Goal: Task Accomplishment & Management: Complete application form

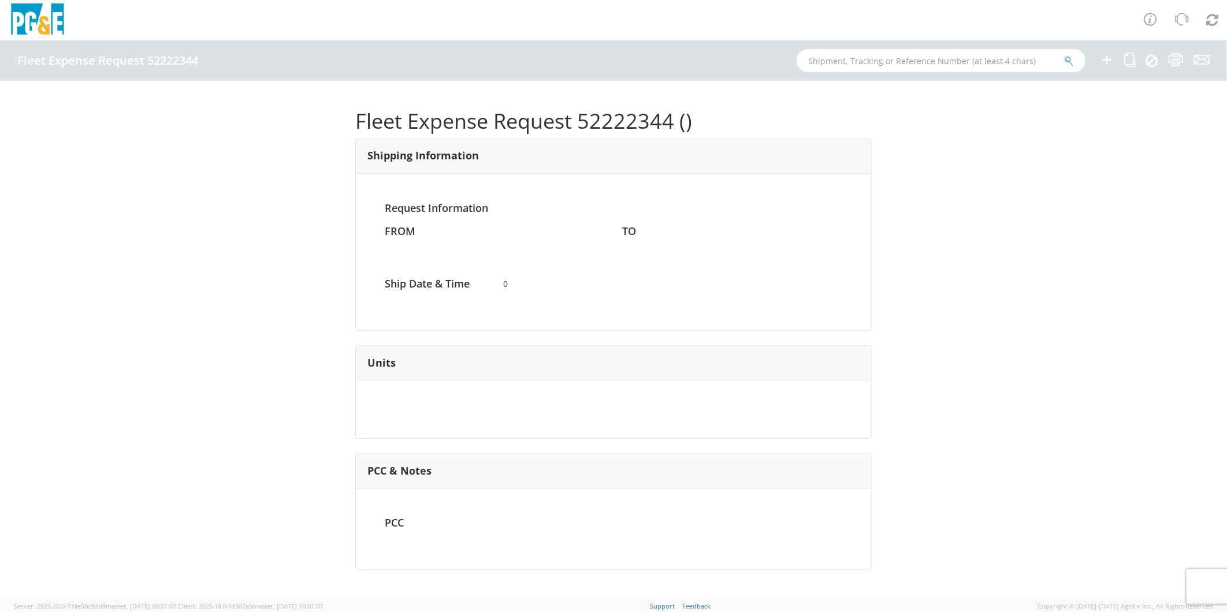
click at [1107, 59] on icon at bounding box center [1107, 60] width 14 height 14
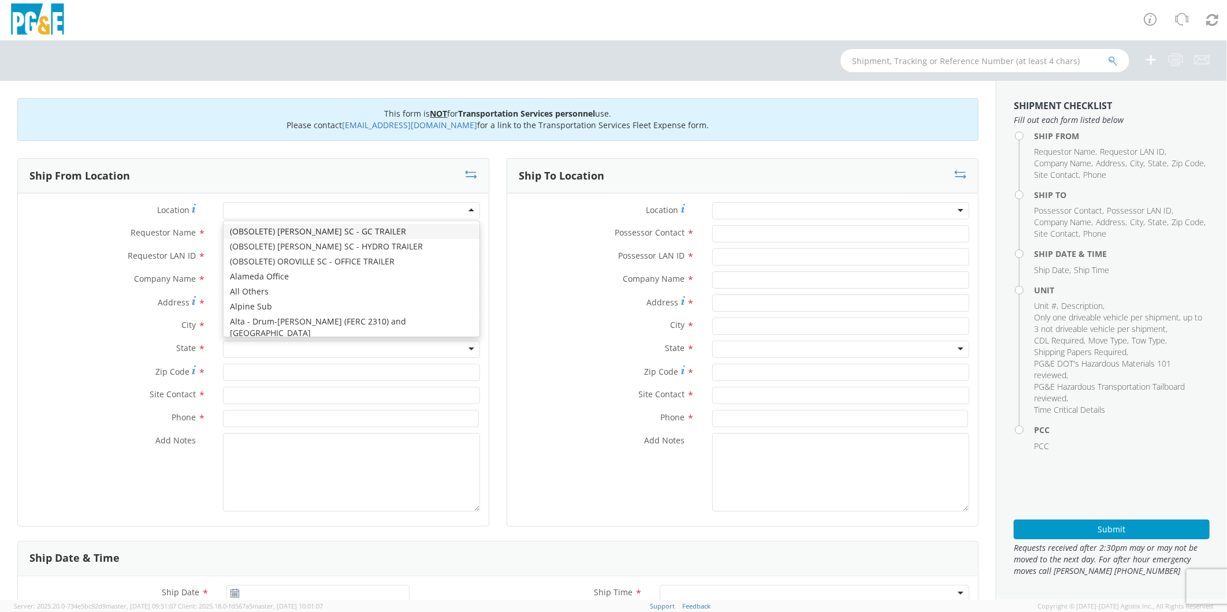
click at [278, 209] on div at bounding box center [351, 210] width 257 height 17
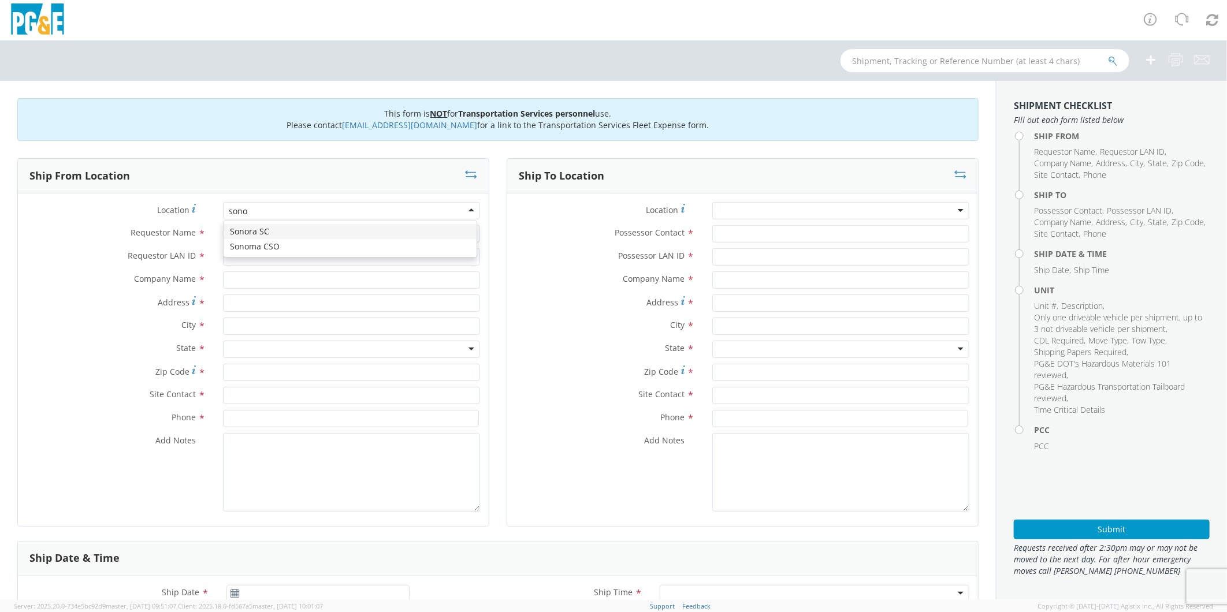
type input "sonor"
type input "PG&E"
type input "[STREET_ADDRESS]"
type input "[GEOGRAPHIC_DATA]"
type input "95370"
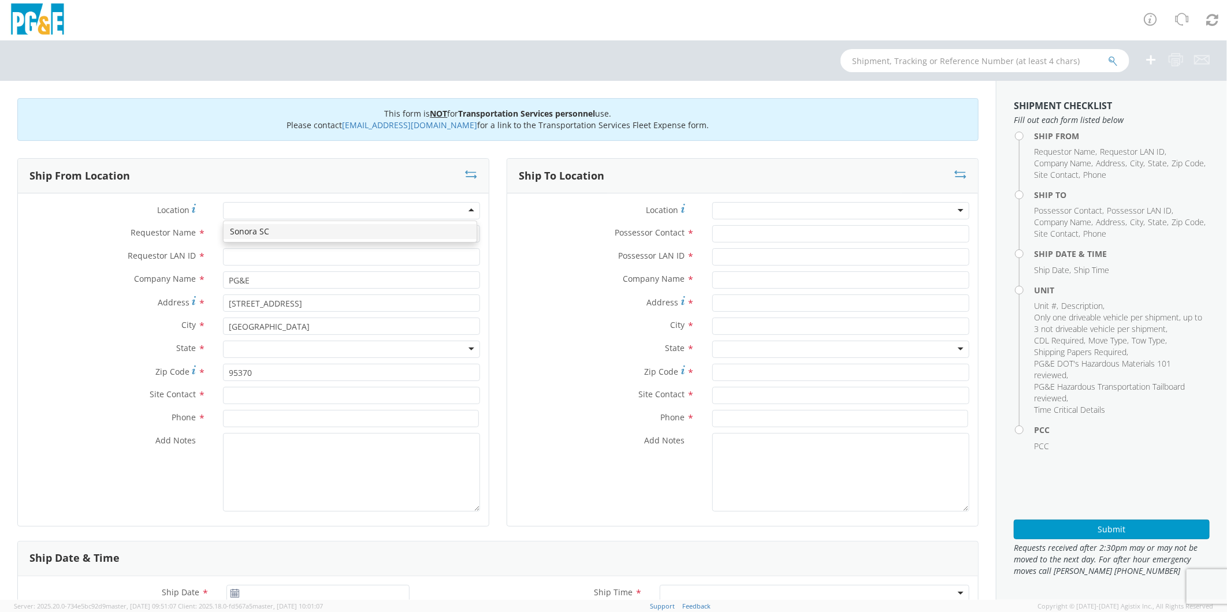
scroll to position [0, 0]
type input "r"
type input "[PERSON_NAME]"
type input "R5GD"
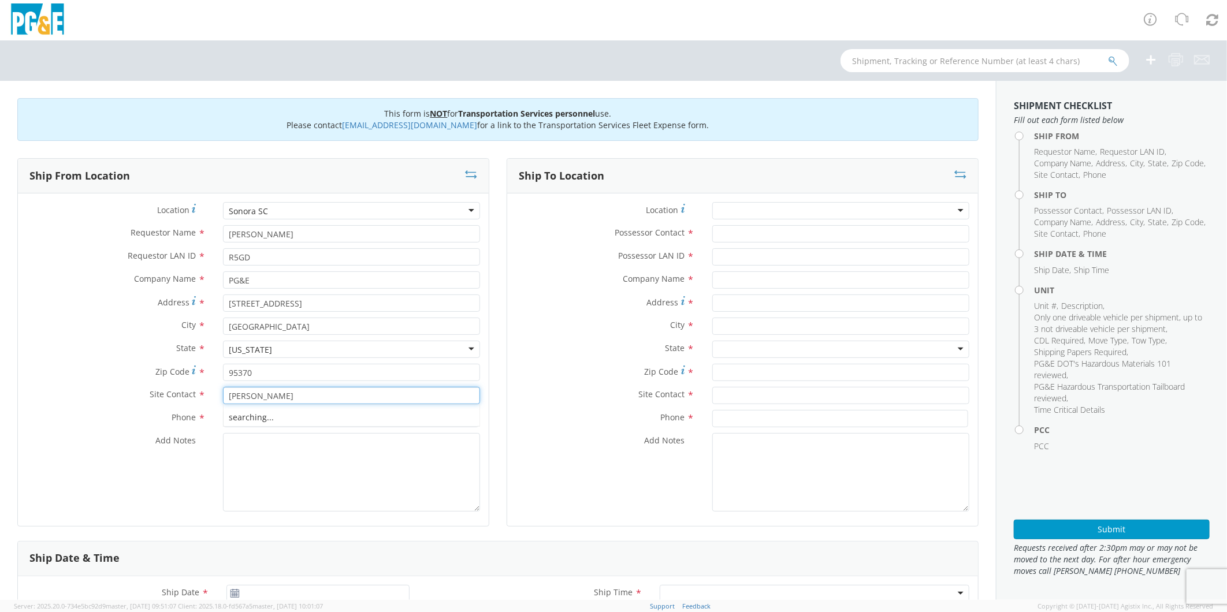
type input "[PERSON_NAME]"
type input "[PHONE_NUMBER]"
type textarea "PLEASE USE [PERSON_NAME] TO MAKE MOVE; PM 35317068"
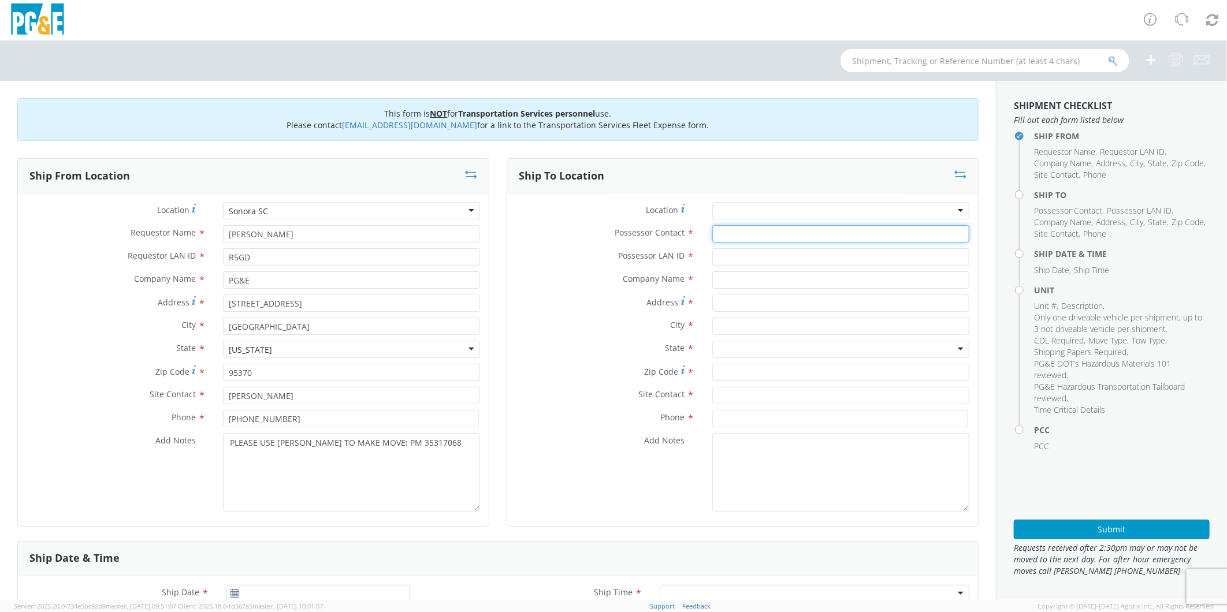
click at [719, 236] on input "Possessor Contact *" at bounding box center [840, 233] width 257 height 17
type input "[PERSON_NAME]"
type input "R5GD"
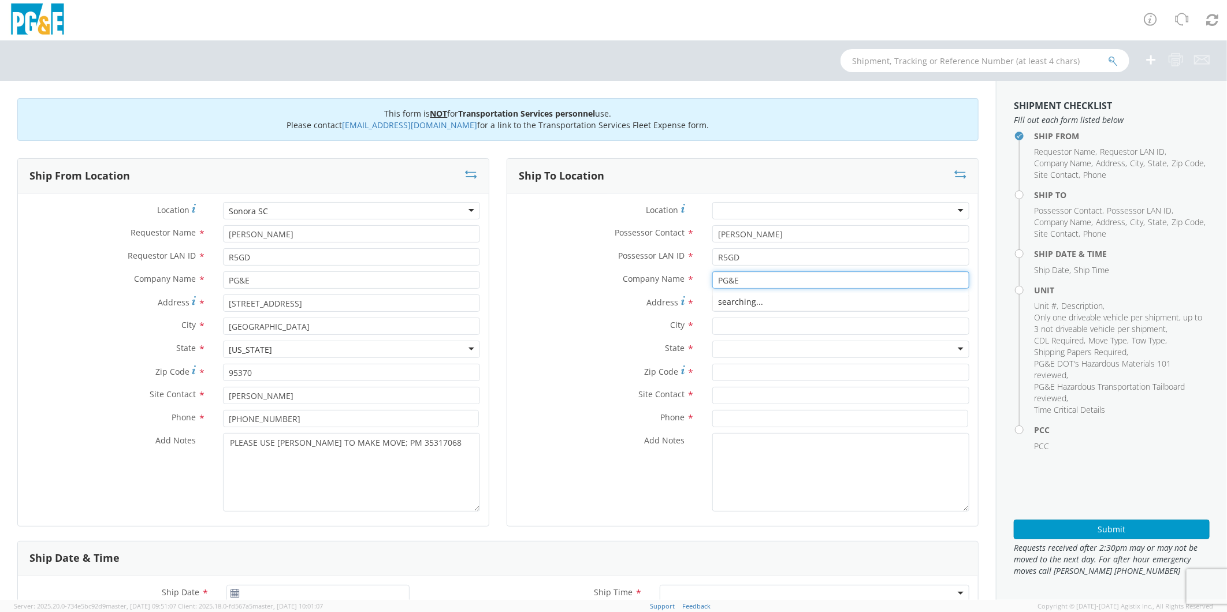
type input "PG&E"
type input "W INDUSTRIAL/ COMMERCE DR"
type input "MADERA"
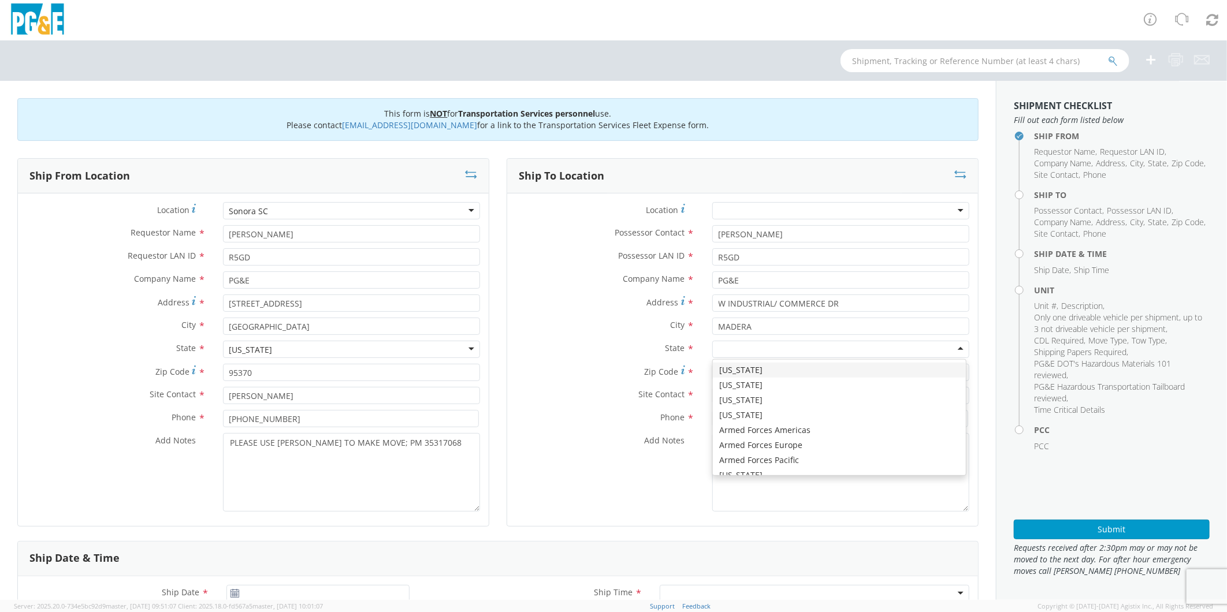
type input "C"
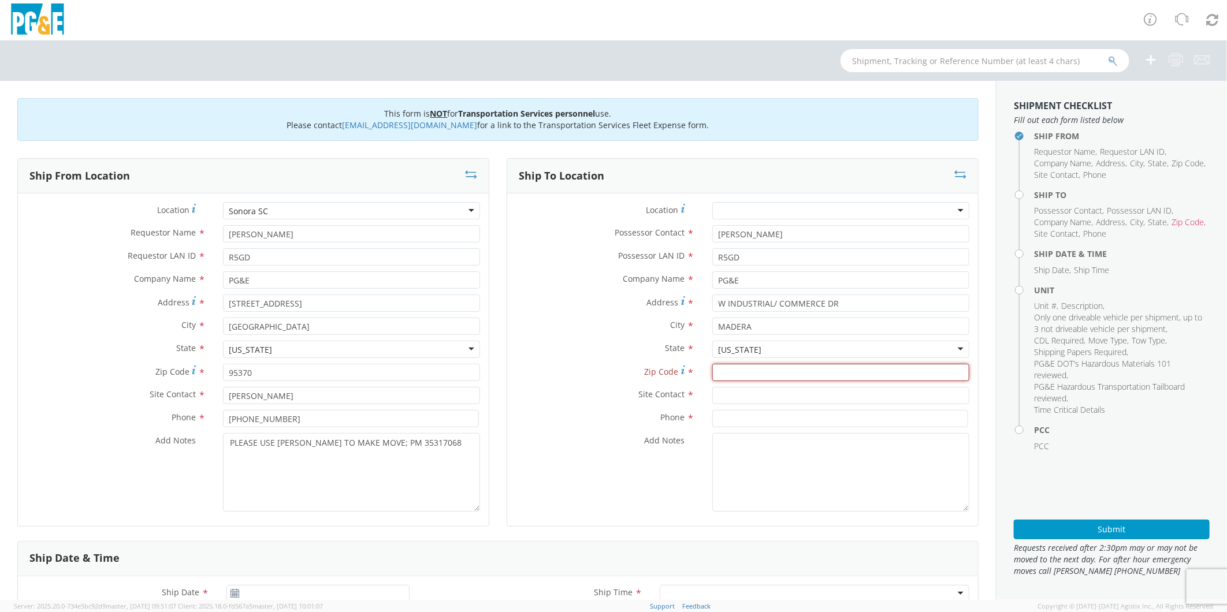
click at [738, 370] on input "Zip Code *" at bounding box center [840, 372] width 257 height 17
type input "93637"
type input "[PERSON_NAME]"
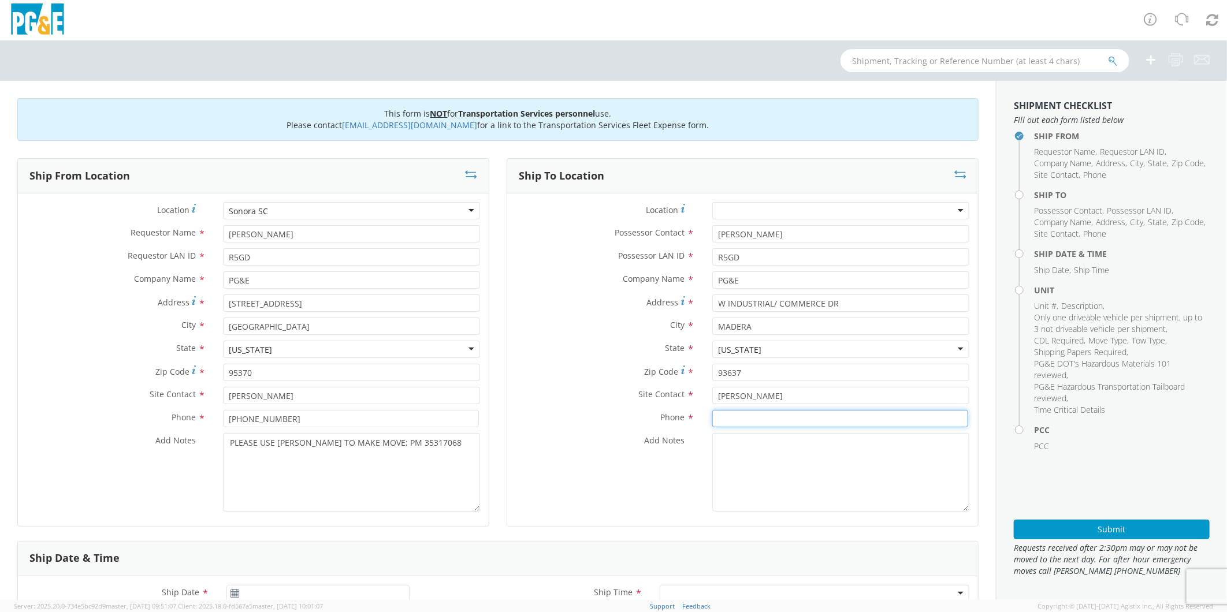
type input "2"
type input "559-"
drag, startPoint x: 838, startPoint y: 303, endPoint x: 616, endPoint y: 286, distance: 222.5
click at [616, 286] on div "Location * (OBSOLETE) [PERSON_NAME] SC - GC TRAILER (OBSOLETE) [GEOGRAPHIC_DATA…" at bounding box center [742, 359] width 471 height 315
type input "[STREET_ADDRESS]"
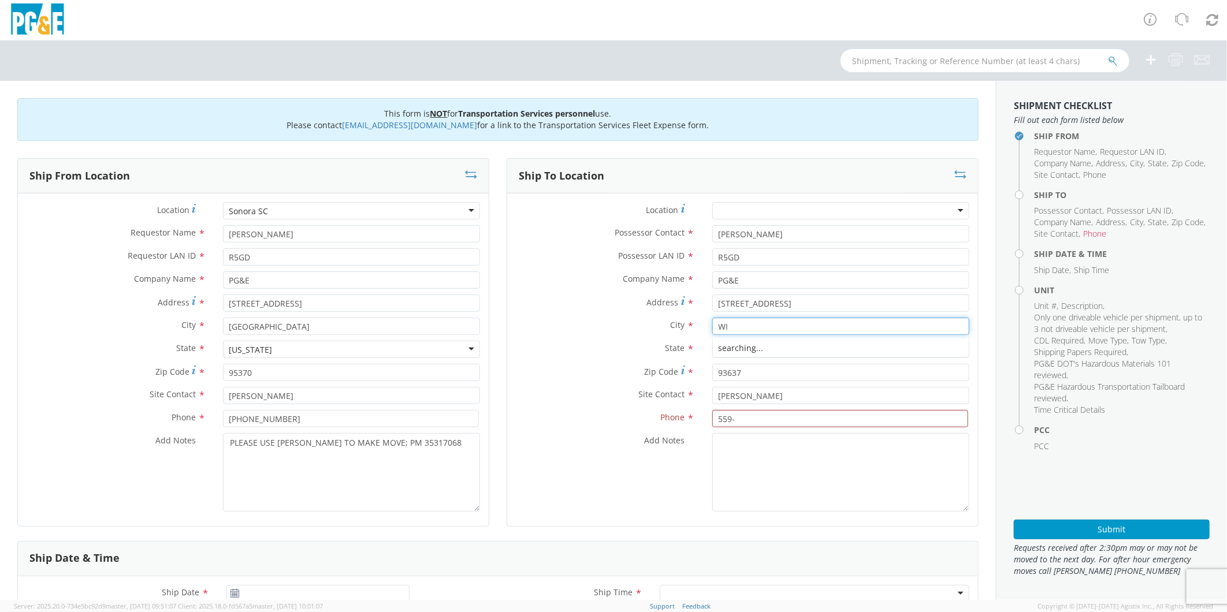
type input "W"
type input "MI [GEOGRAPHIC_DATA]"
click at [766, 372] on input "93637" at bounding box center [840, 372] width 257 height 17
type input "95346"
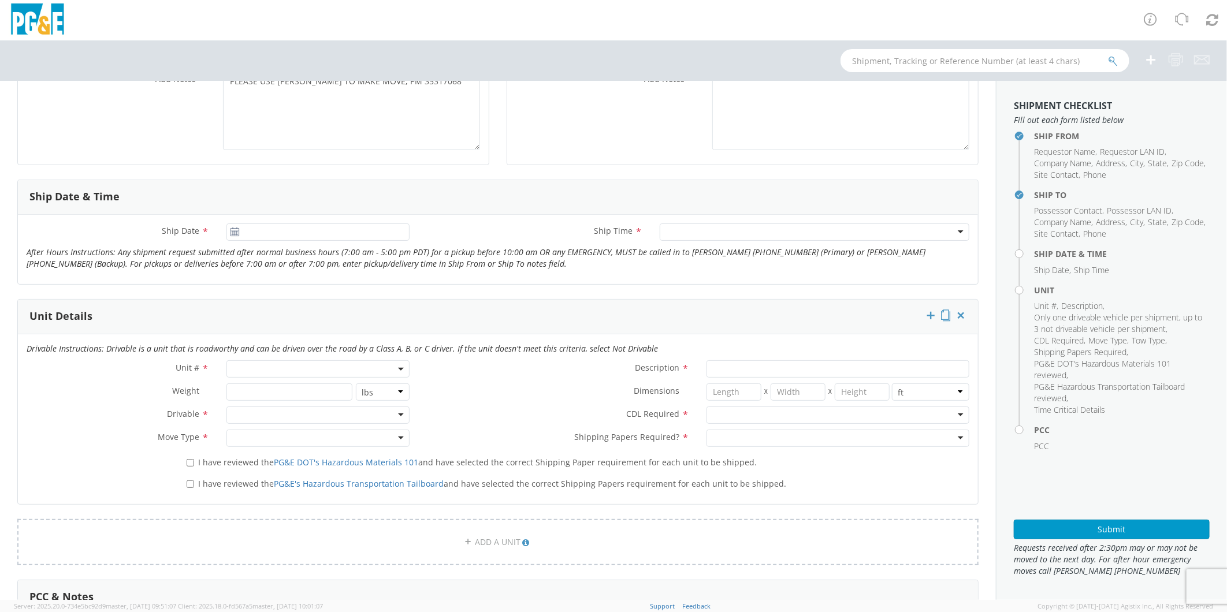
scroll to position [385, 0]
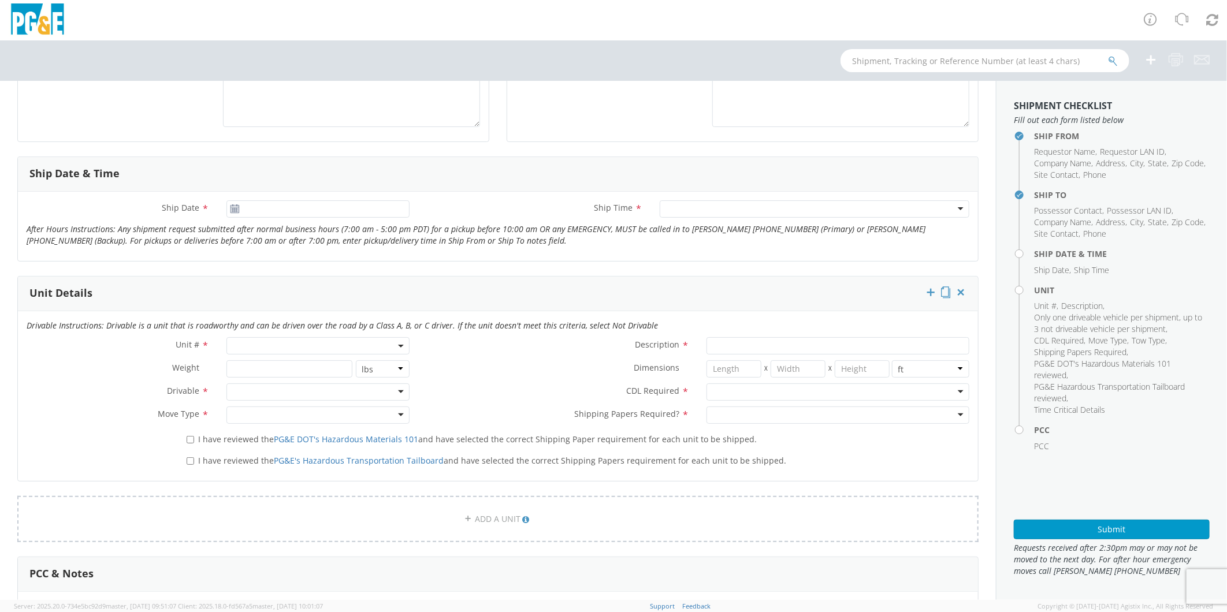
type input "[PHONE_NUMBER]"
click at [296, 205] on input "[DATE]" at bounding box center [317, 208] width 183 height 17
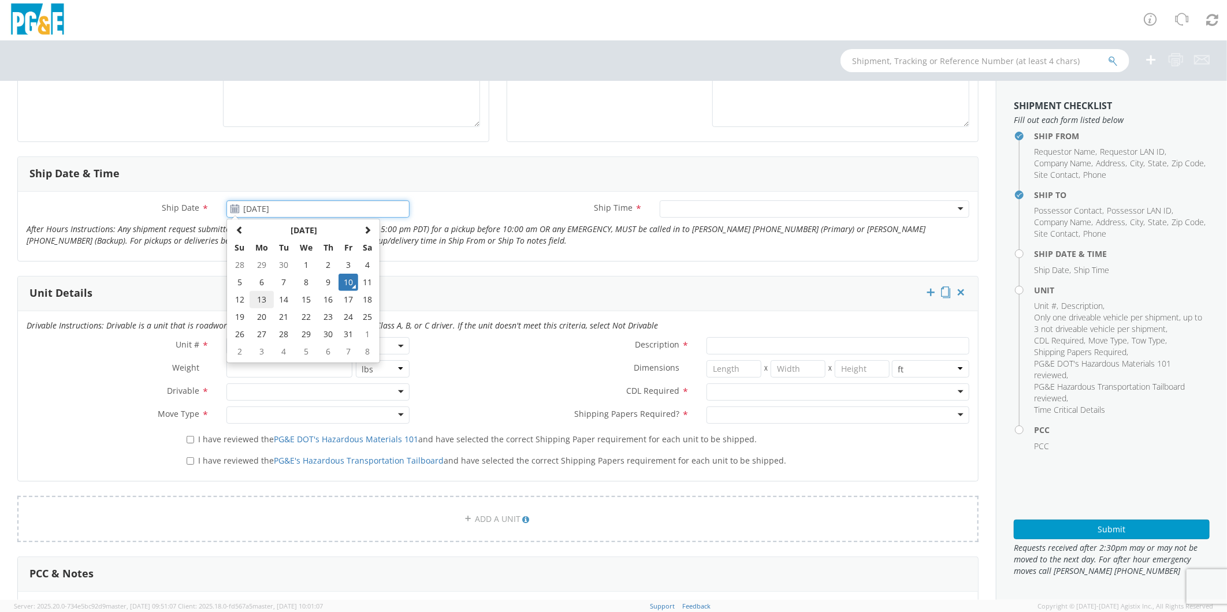
click at [266, 298] on td "13" at bounding box center [262, 299] width 24 height 17
type input "[DATE]"
click at [694, 209] on div at bounding box center [815, 208] width 310 height 17
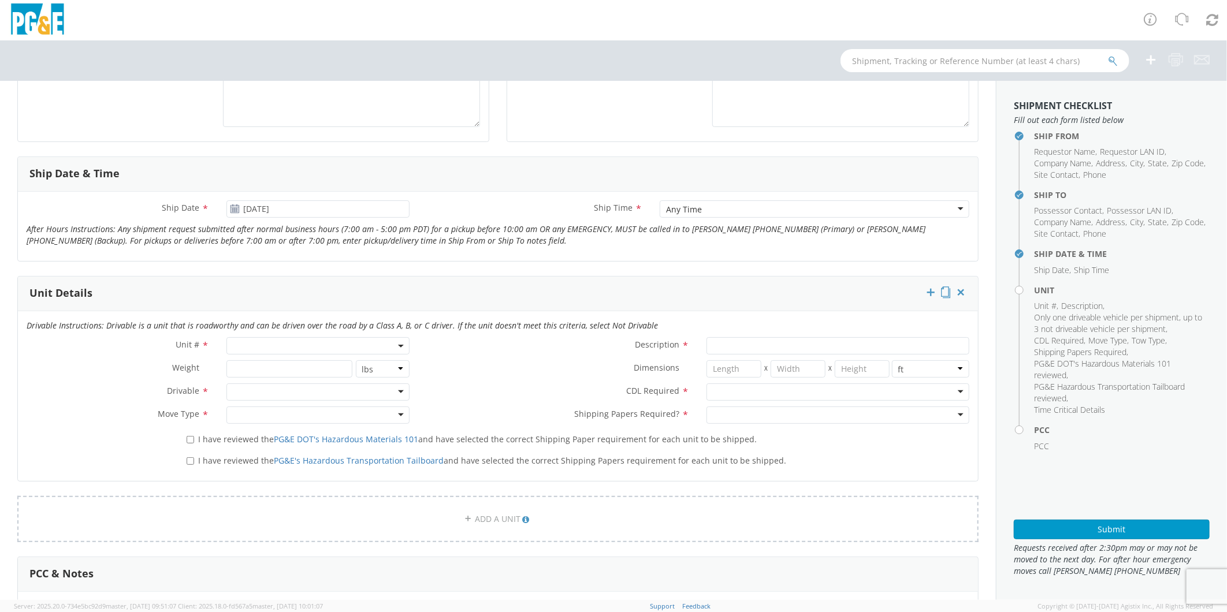
click at [266, 348] on span at bounding box center [317, 345] width 183 height 17
click at [278, 362] on input "search" at bounding box center [316, 364] width 175 height 17
type input "OTHE"
select select "Other"
select select "? undefined:undefined ?"
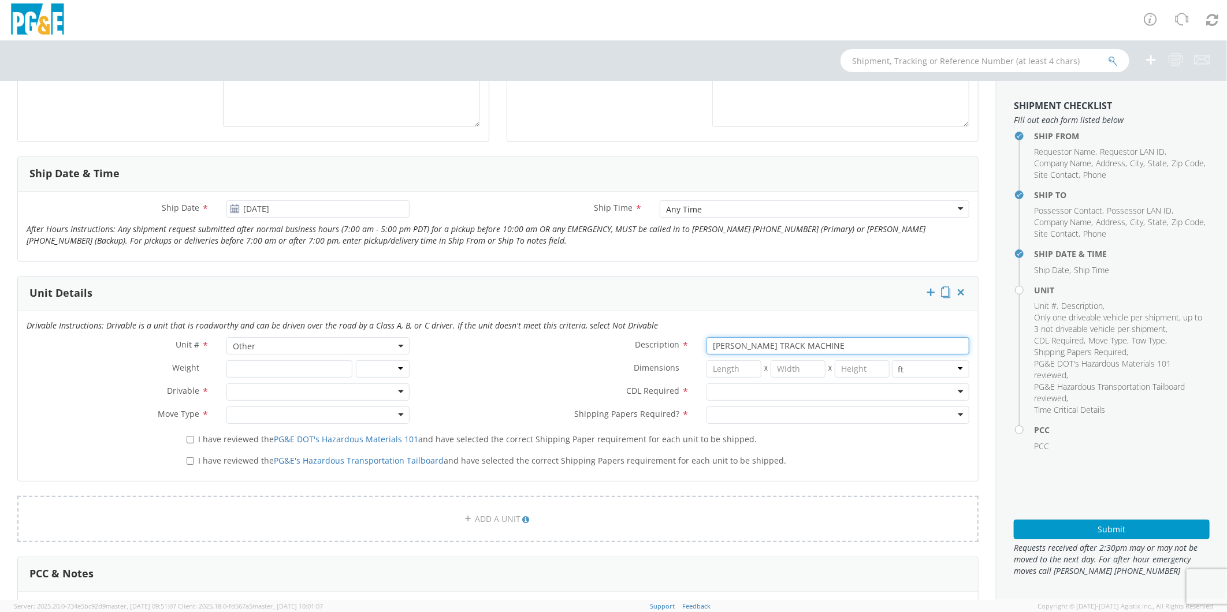
type input "[PERSON_NAME] TRACK MACHINE"
click at [266, 389] on div at bounding box center [317, 392] width 183 height 17
click at [722, 393] on div at bounding box center [837, 392] width 263 height 17
click at [267, 416] on div at bounding box center [317, 415] width 183 height 17
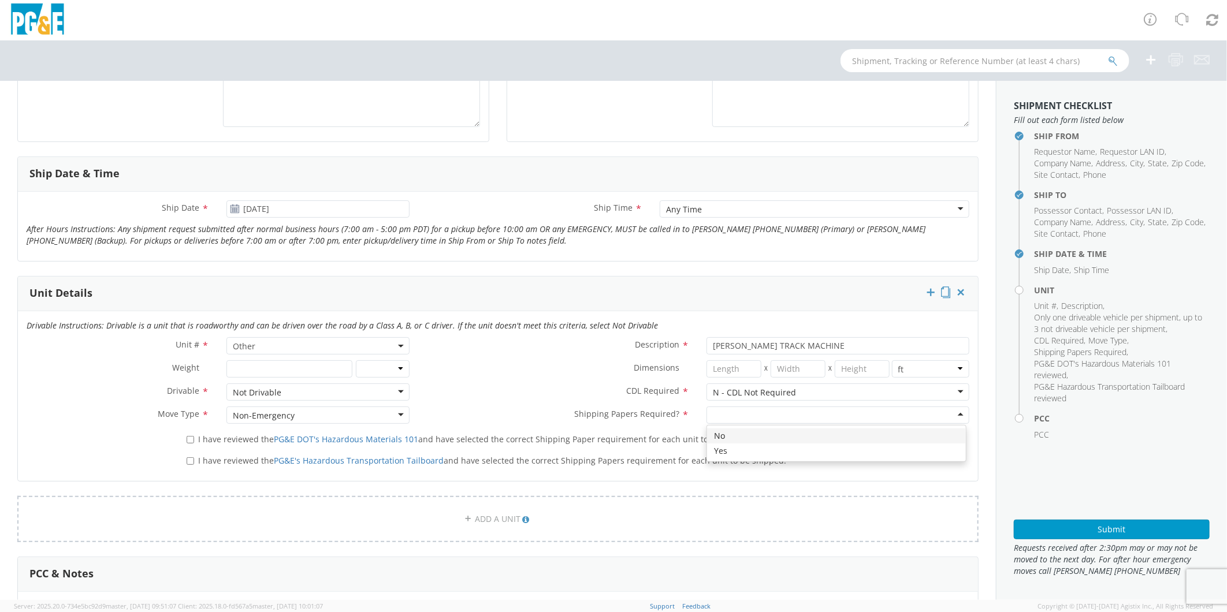
click at [757, 418] on div at bounding box center [837, 415] width 263 height 17
click at [191, 436] on input "I have reviewed the PG&E DOT's Hazardous Materials 101 and have selected the co…" at bounding box center [191, 440] width 8 height 8
checkbox input "true"
click at [191, 460] on input "I have reviewed the PG&E's Hazardous Transportation Tailboard and have selected…" at bounding box center [191, 461] width 8 height 8
checkbox input "true"
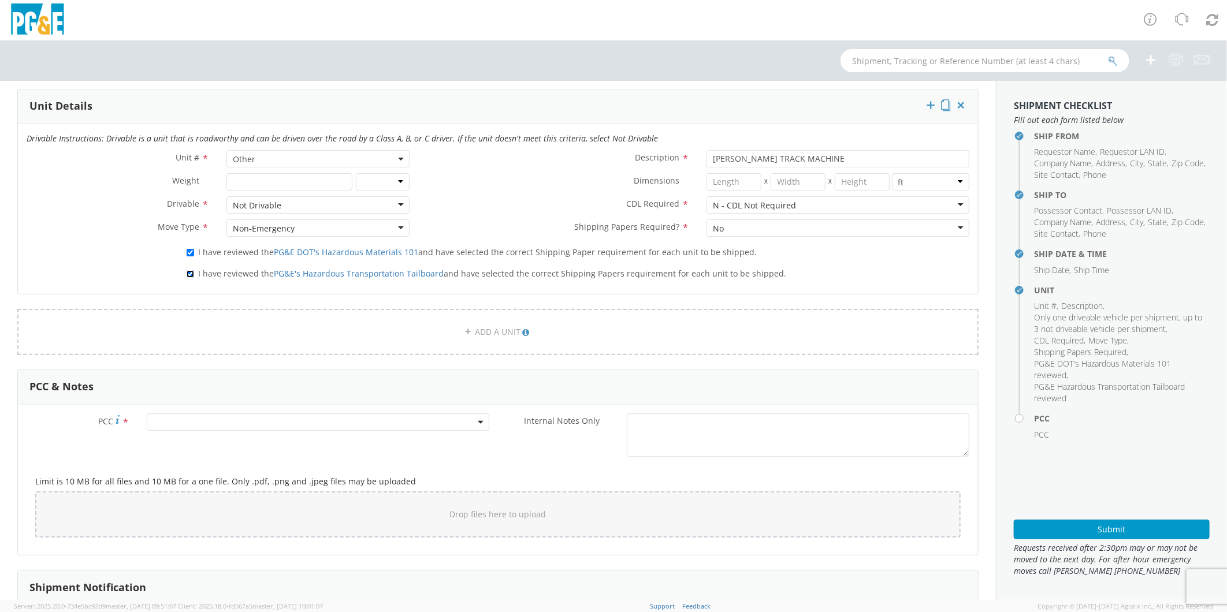
scroll to position [578, 0]
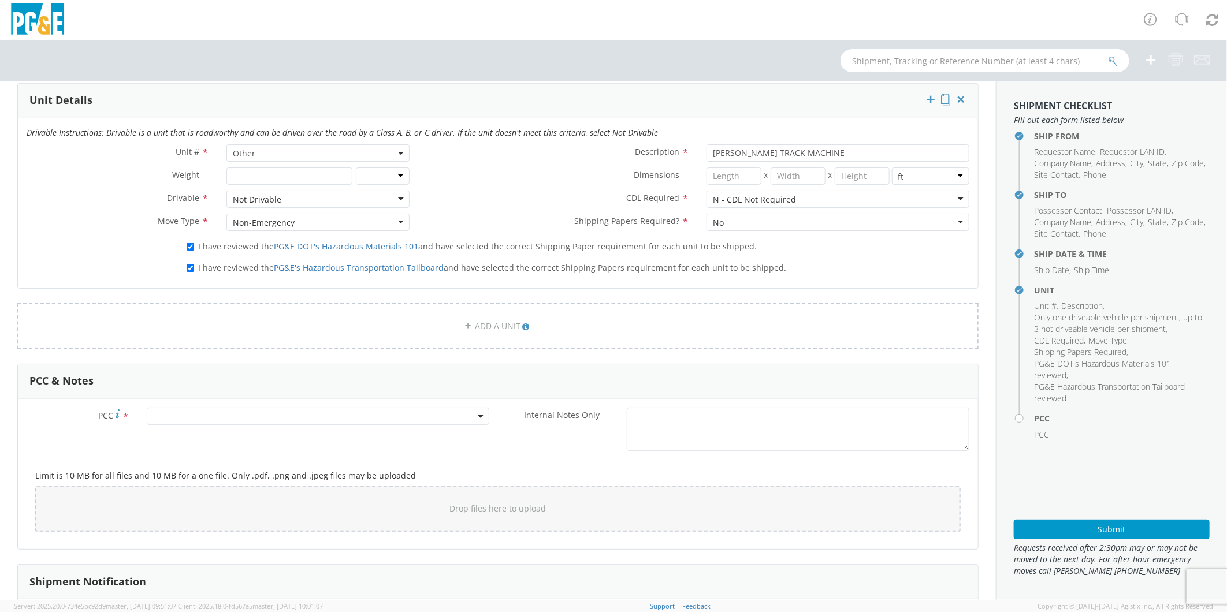
click at [209, 414] on span at bounding box center [318, 416] width 343 height 17
click at [211, 441] on input "number" at bounding box center [316, 435] width 333 height 17
type input "12086"
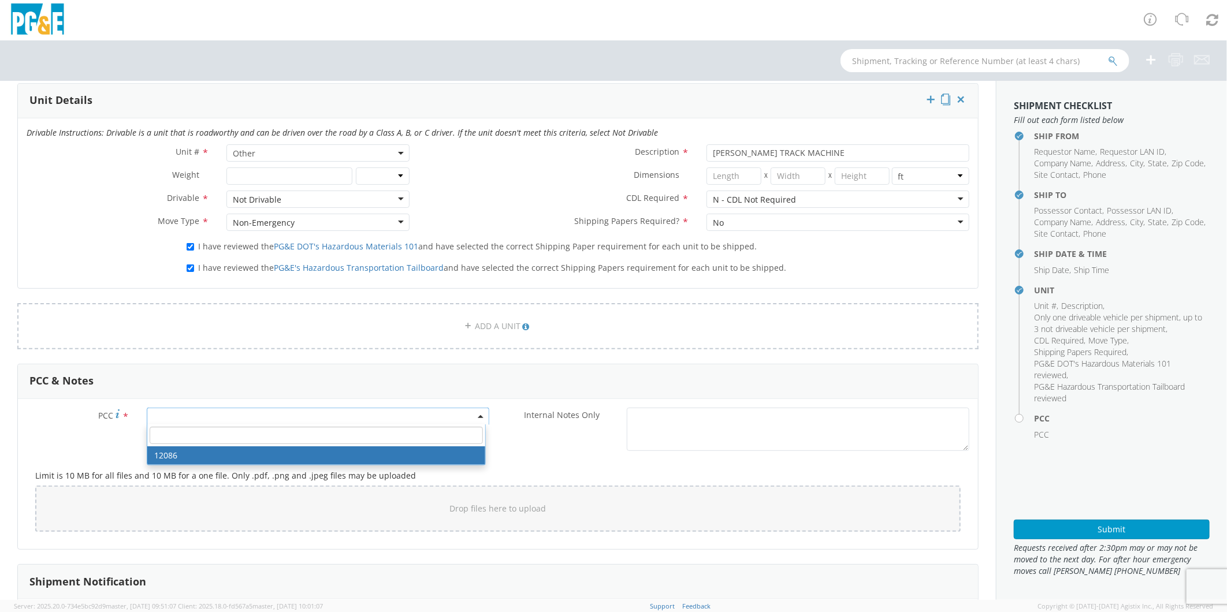
select select "12086"
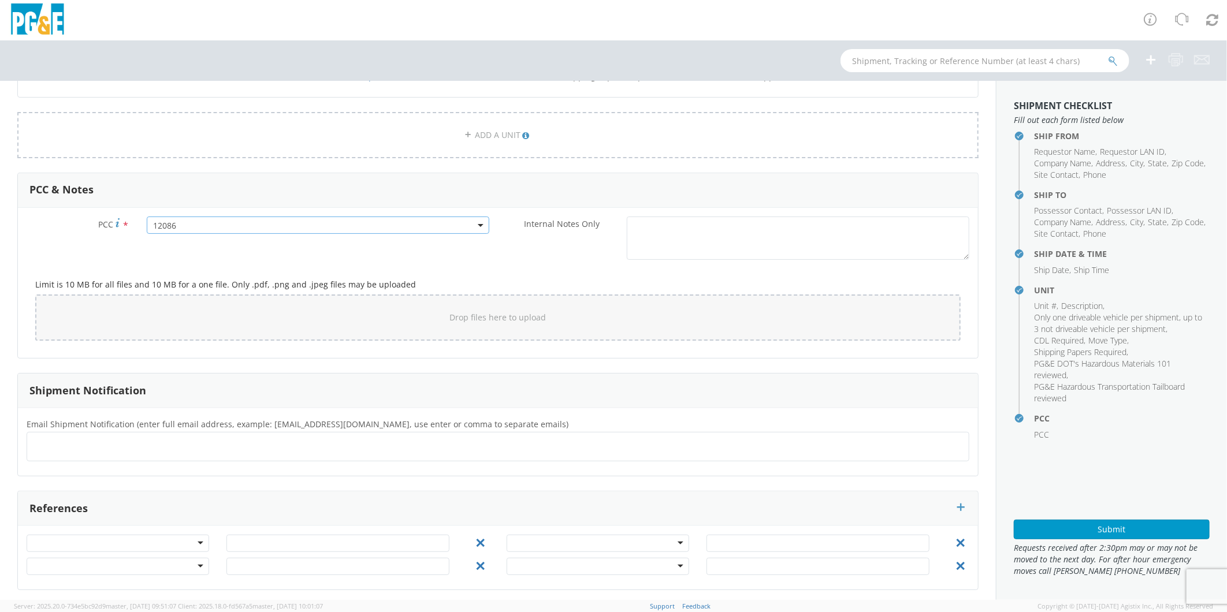
scroll to position [770, 0]
click at [204, 442] on ul at bounding box center [498, 445] width 932 height 19
type input "[EMAIL_ADDRESS][DOMAIN_NAME]"
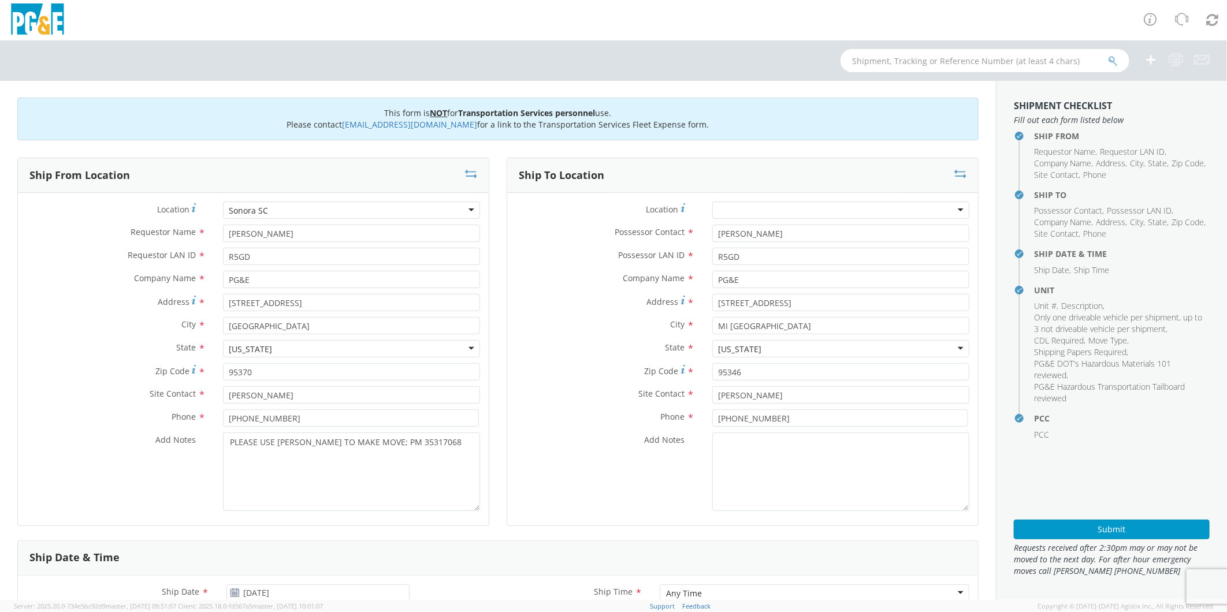
scroll to position [0, 0]
drag, startPoint x: 432, startPoint y: 444, endPoint x: 139, endPoint y: 437, distance: 292.9
click at [139, 437] on div "Add Notes * PLEASE USE [PERSON_NAME] TO MAKE MOVE; PM 35317068" at bounding box center [253, 472] width 471 height 79
click at [1085, 527] on button "Submit" at bounding box center [1112, 530] width 196 height 20
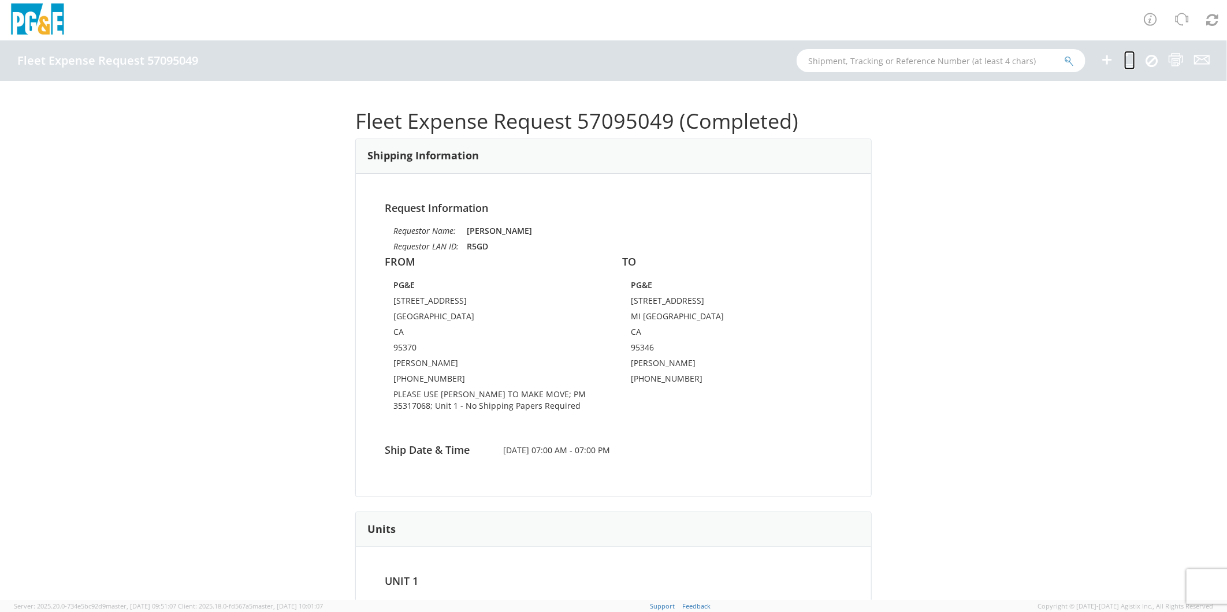
click at [1128, 61] on icon at bounding box center [1129, 60] width 11 height 14
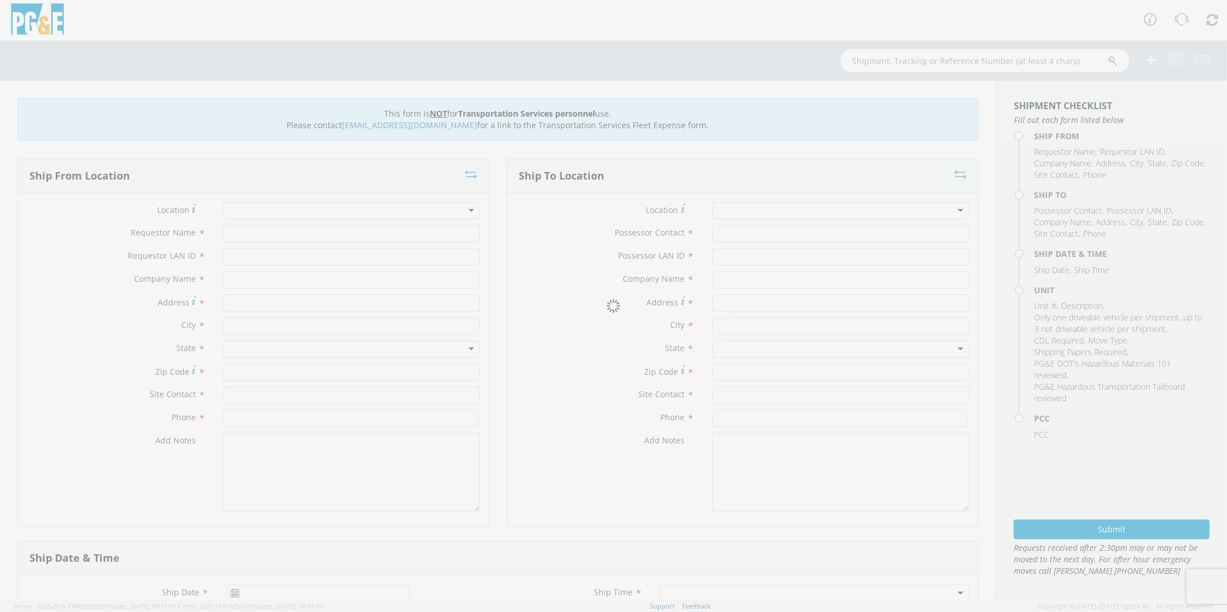
type input "[PERSON_NAME]"
type input "R5GD"
type input "PG&E"
type input "[STREET_ADDRESS]"
type input "[GEOGRAPHIC_DATA]"
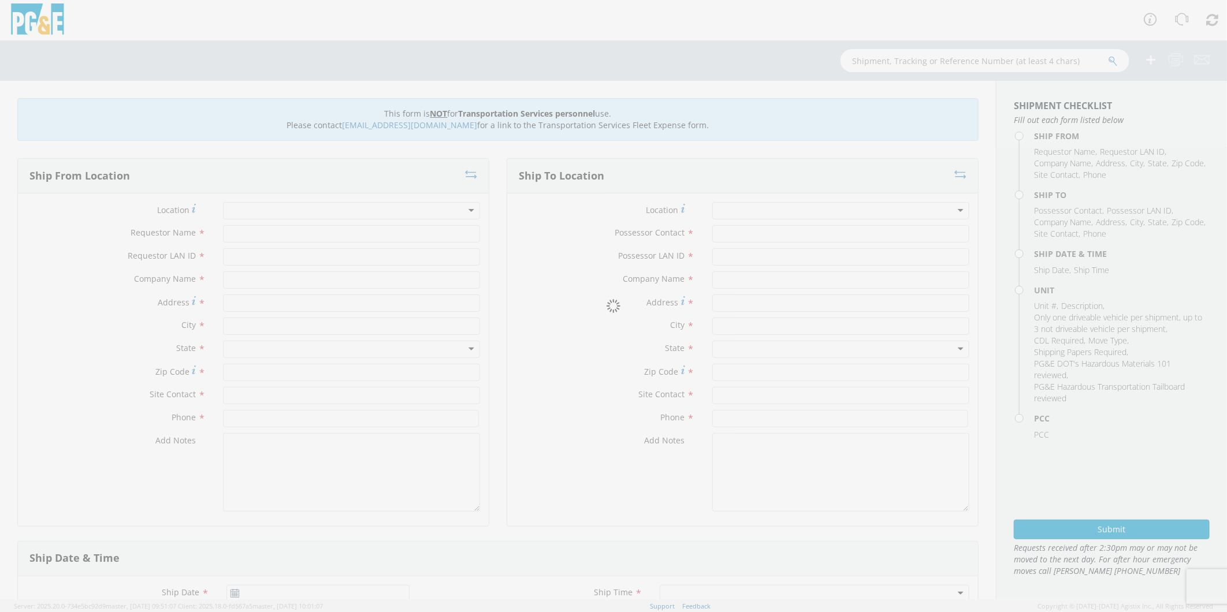
type input "95370"
type input "[PERSON_NAME]"
type input "[PHONE_NUMBER]"
type input "[PERSON_NAME]"
type input "R5GD"
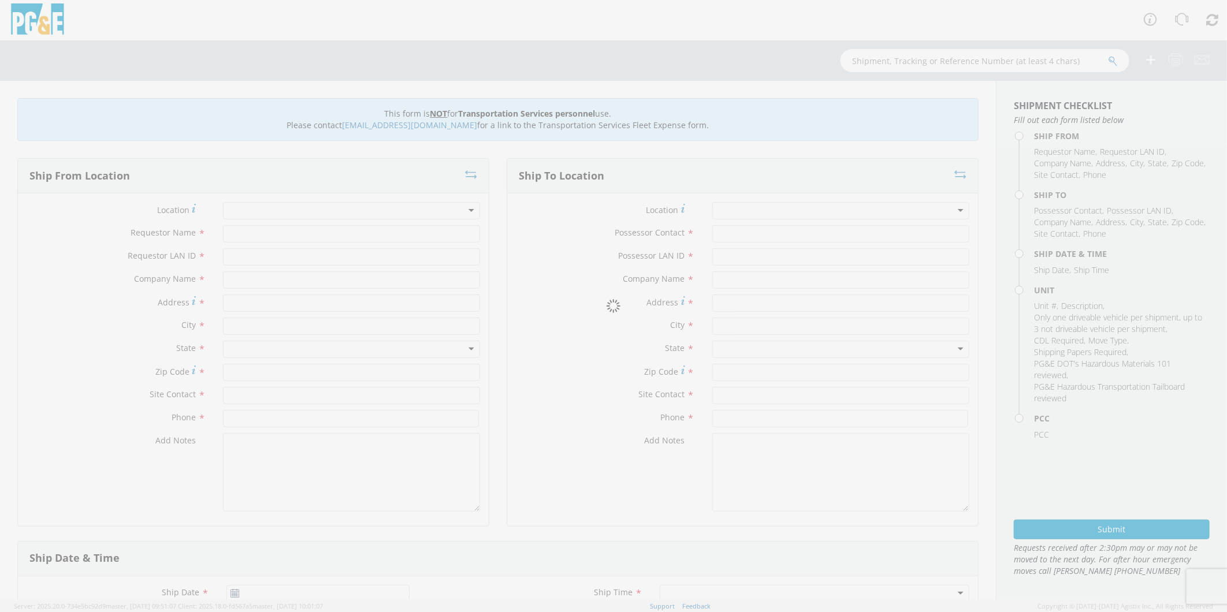
type input "PG&E"
type input "[STREET_ADDRESS]"
type input "MI [GEOGRAPHIC_DATA]"
type input "95346"
type input "[PERSON_NAME]"
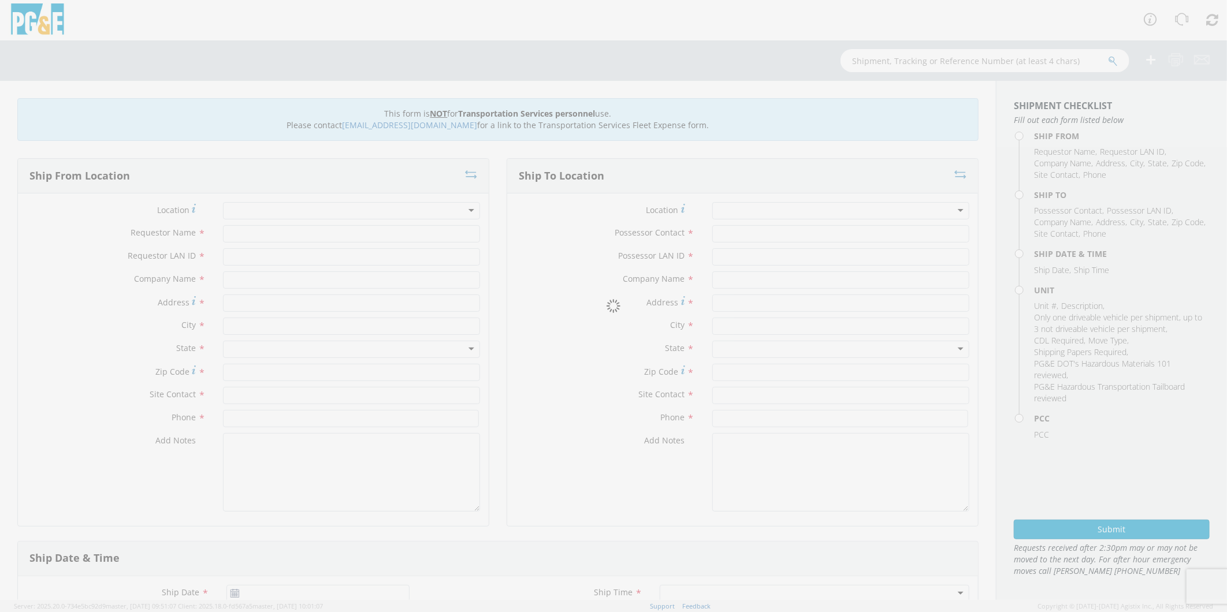
type input "[PHONE_NUMBER]"
type input "[DATE]"
type input "[PERSON_NAME] TRACK MACHINE"
type input "0"
select select "12086"
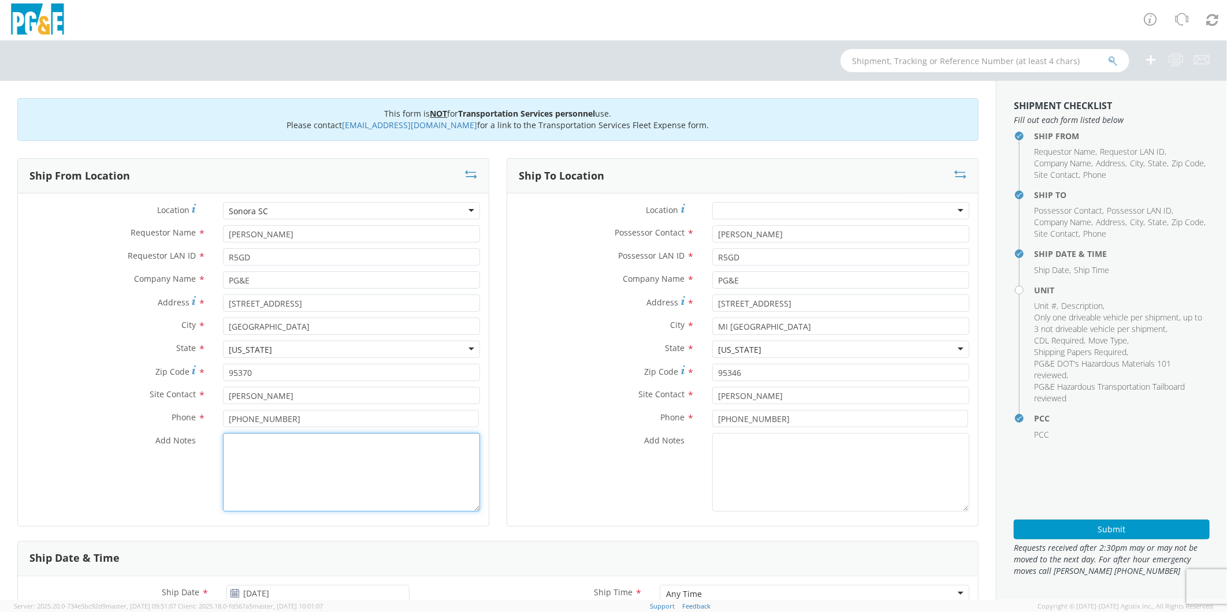
click at [333, 477] on textarea "Add Notes *" at bounding box center [351, 472] width 257 height 79
select select "Other"
paste textarea "PLEASE USE [PERSON_NAME] TO MAKE MOVE; PM 35317068"
type textarea "P"
paste textarea "PLEASE USE [PERSON_NAME] TO MAKE MOVE; PM 35317068"
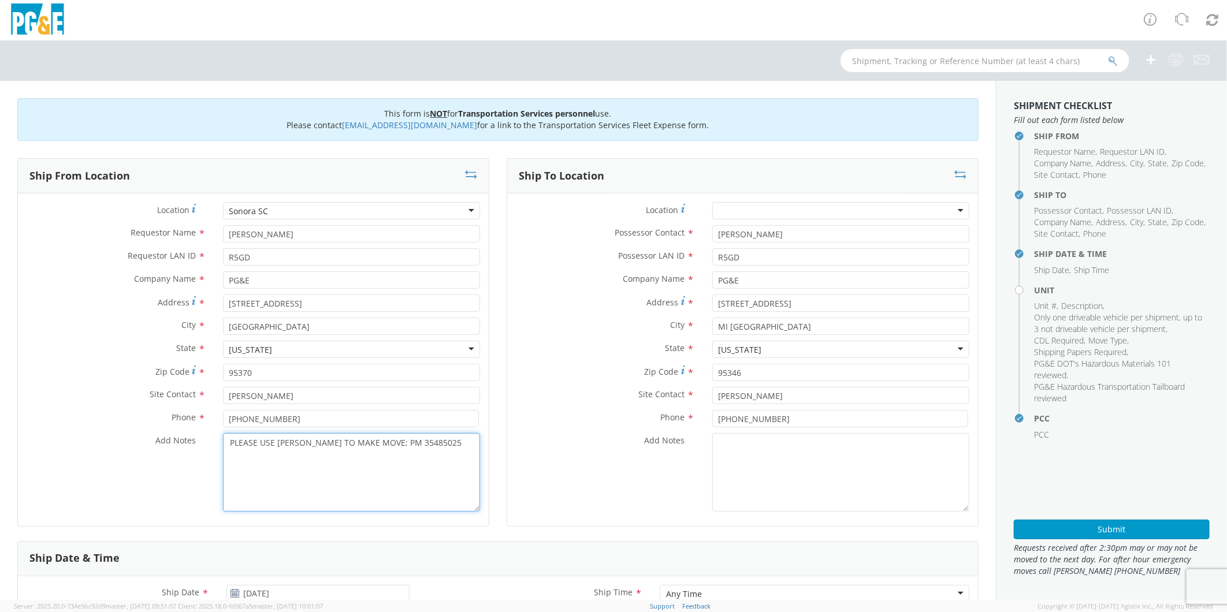
type textarea "PLEASE USE [PERSON_NAME] TO MAKE MOVE; PM 35485025"
drag, startPoint x: 788, startPoint y: 304, endPoint x: 569, endPoint y: 286, distance: 219.6
click at [569, 286] on div "Location * (OBSOLETE) [PERSON_NAME] SC - GC TRAILER (OBSOLETE) [GEOGRAPHIC_DATA…" at bounding box center [742, 359] width 471 height 315
type input "[STREET_ADDRESS]"
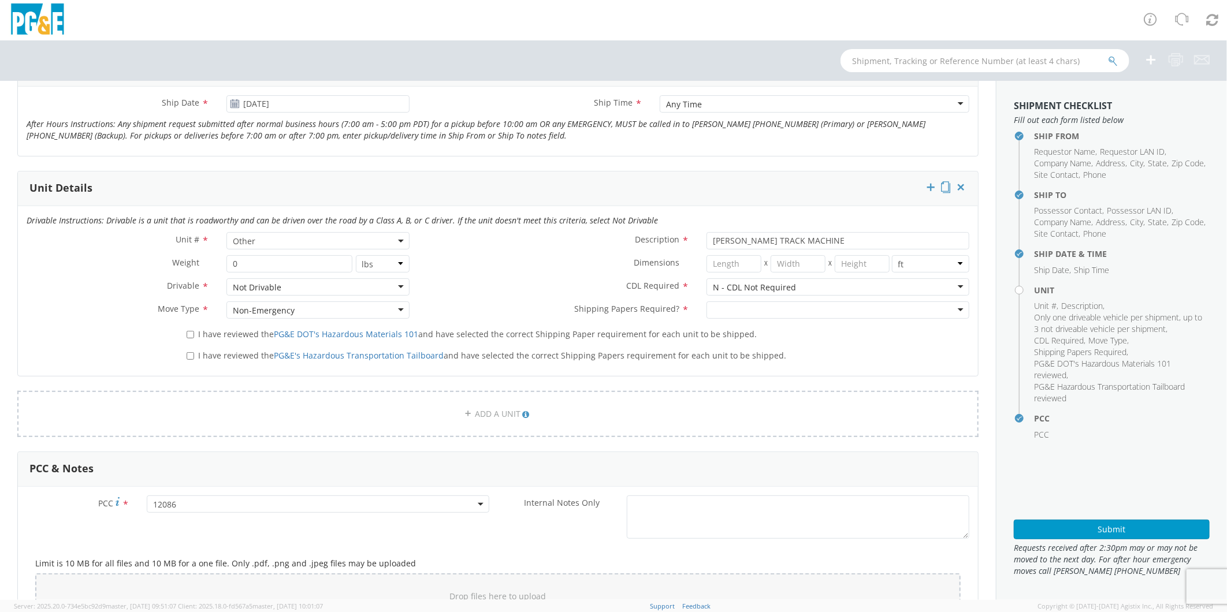
scroll to position [513, 0]
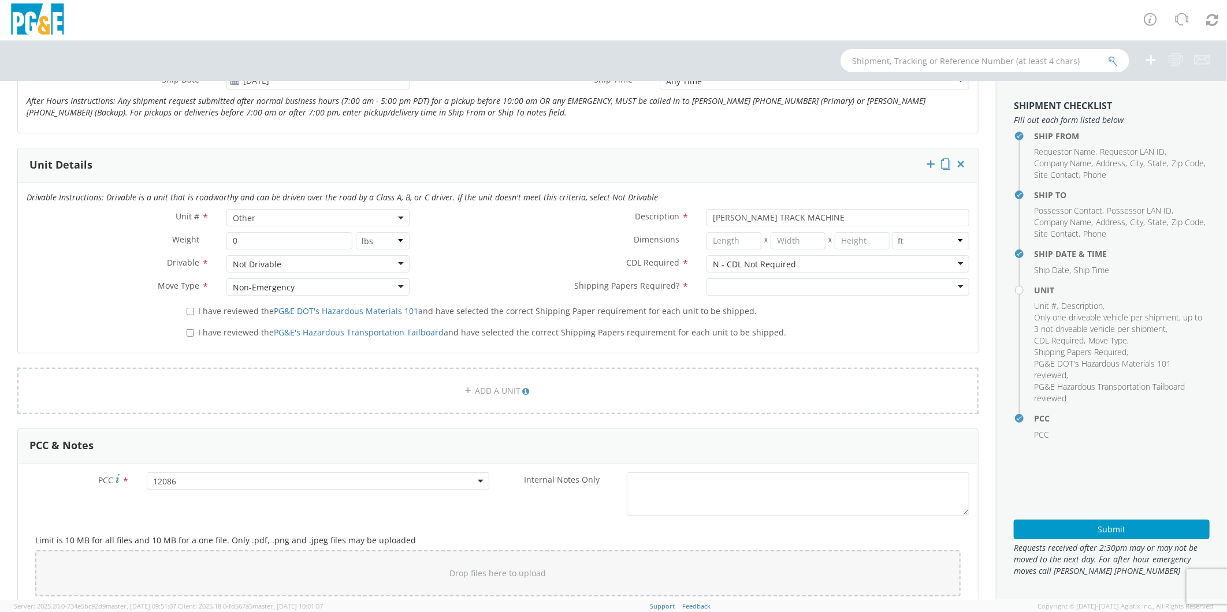
click at [740, 284] on div at bounding box center [837, 286] width 263 height 17
click at [187, 312] on input "I have reviewed the PG&E DOT's Hazardous Materials 101 and have selected the co…" at bounding box center [191, 312] width 8 height 8
checkbox input "true"
click at [189, 332] on input "I have reviewed the PG&E's Hazardous Transportation Tailboard and have selected…" at bounding box center [191, 333] width 8 height 8
checkbox input "true"
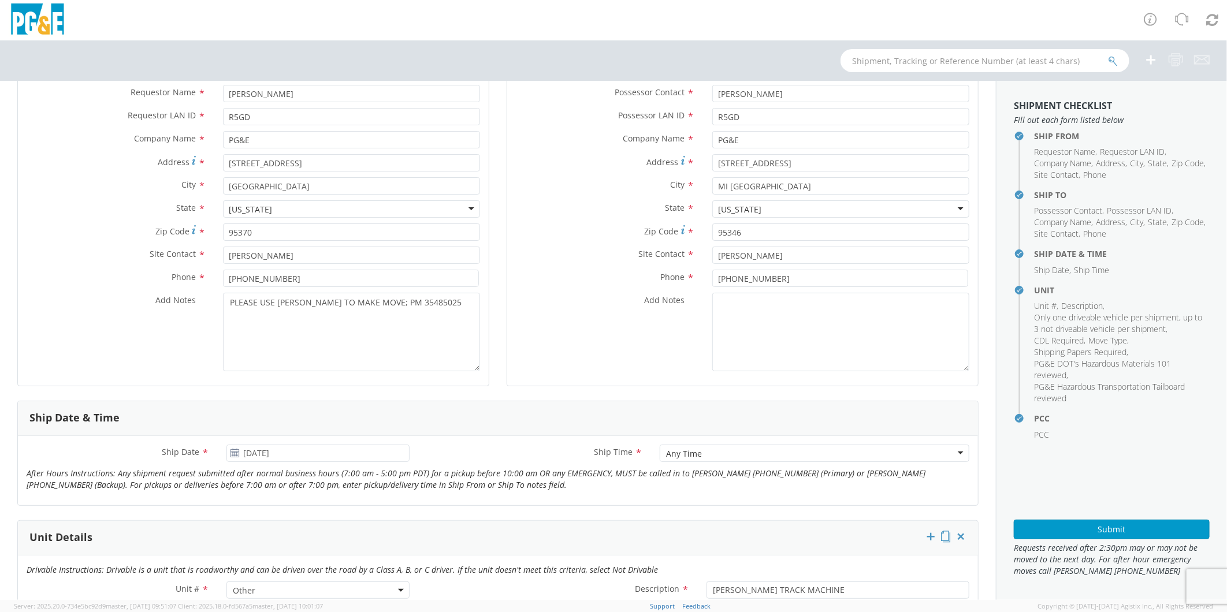
scroll to position [0, 0]
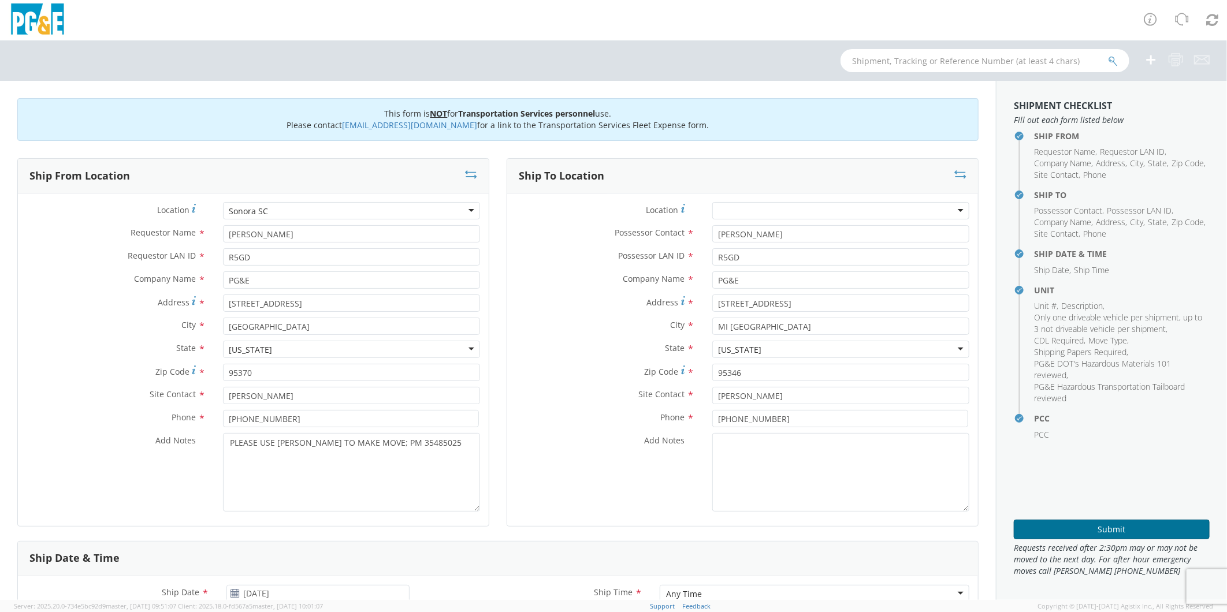
click at [1129, 534] on button "Submit" at bounding box center [1112, 530] width 196 height 20
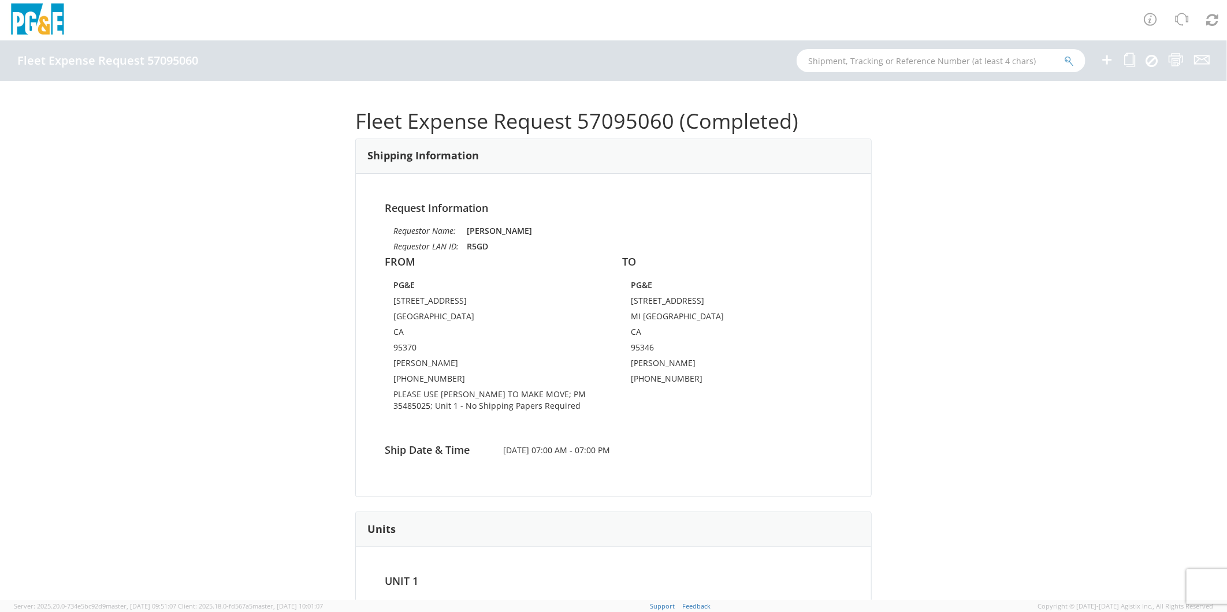
click at [1101, 59] on icon at bounding box center [1107, 60] width 14 height 14
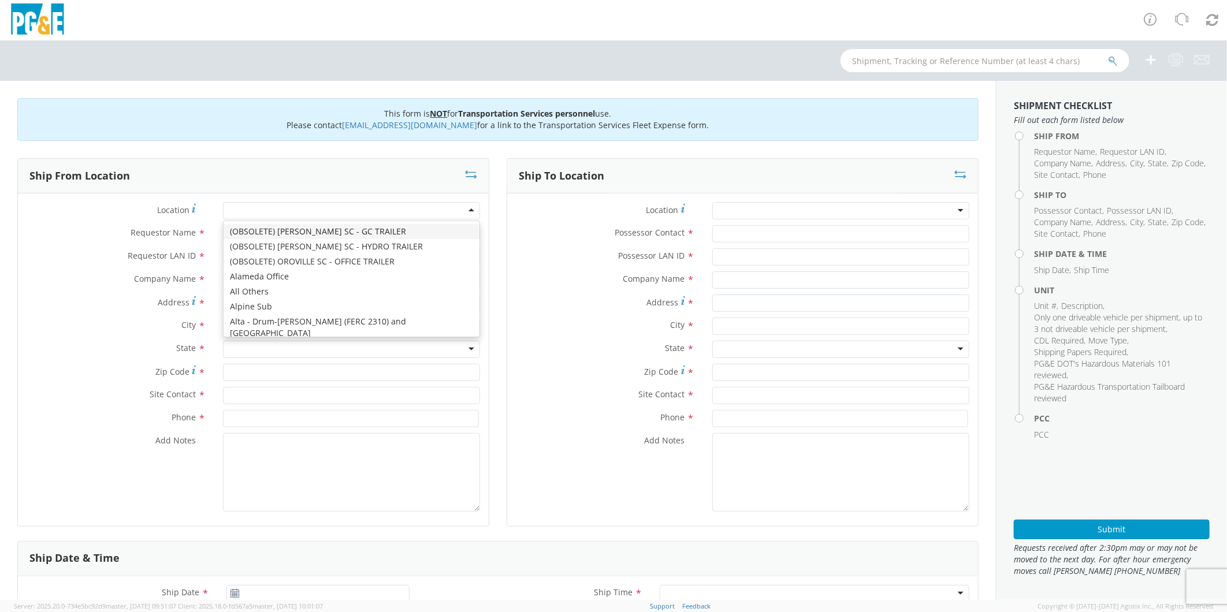
click at [256, 211] on div at bounding box center [351, 210] width 257 height 17
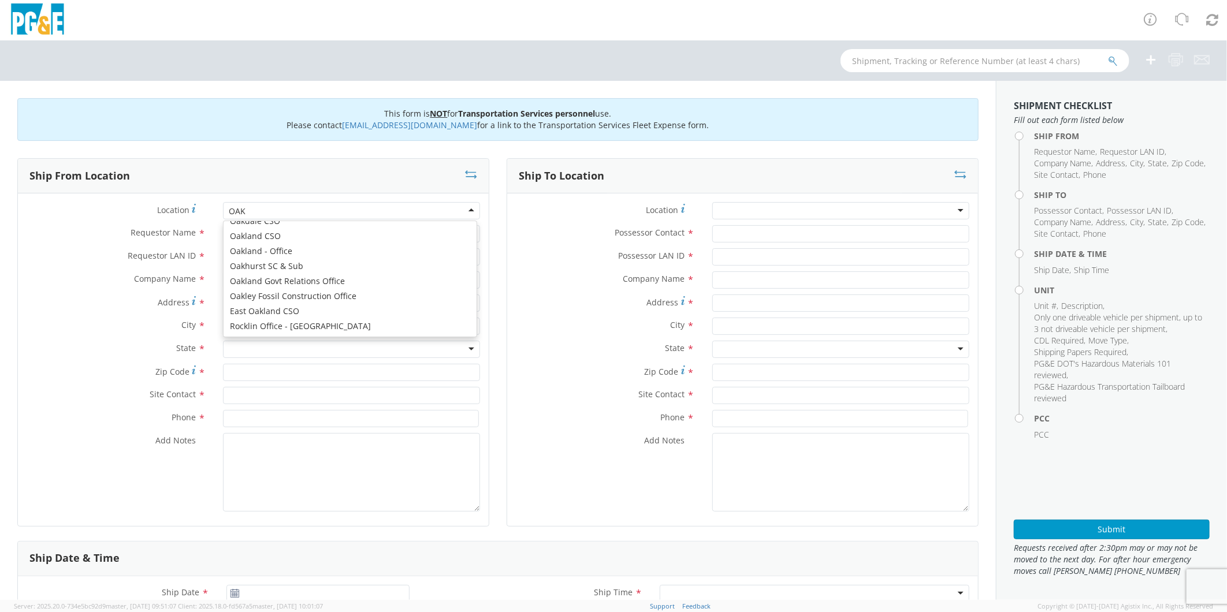
scroll to position [3, 0]
type input "OAKD"
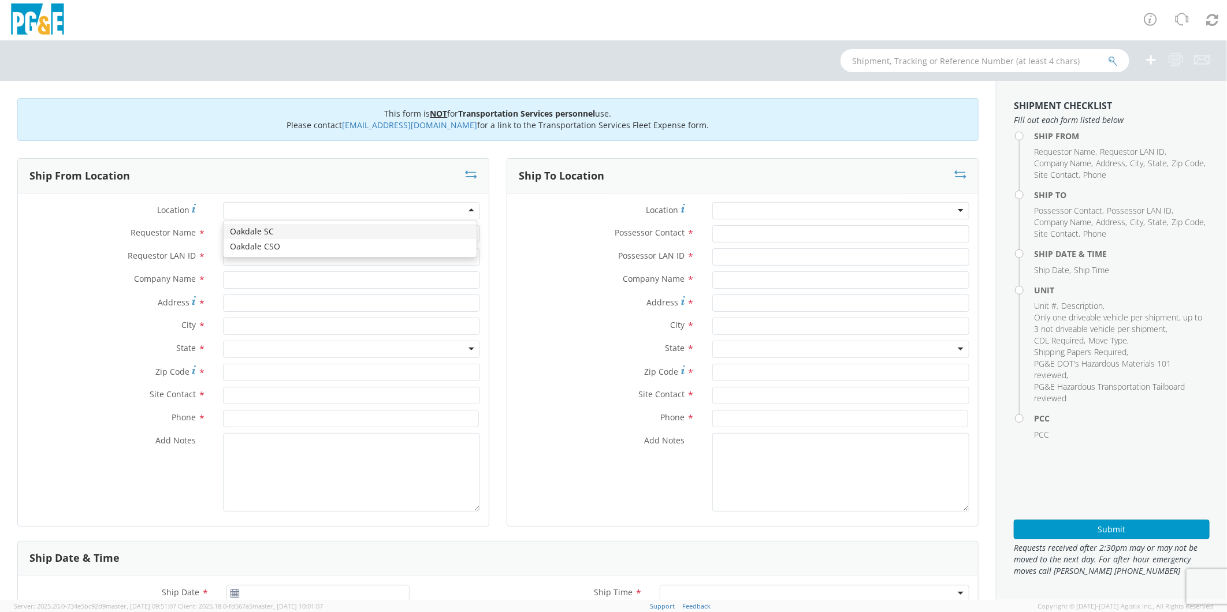
type input "PG&E"
type input "[STREET_ADDRESS][PERSON_NAME]"
type input "Oakdale"
type input "95361"
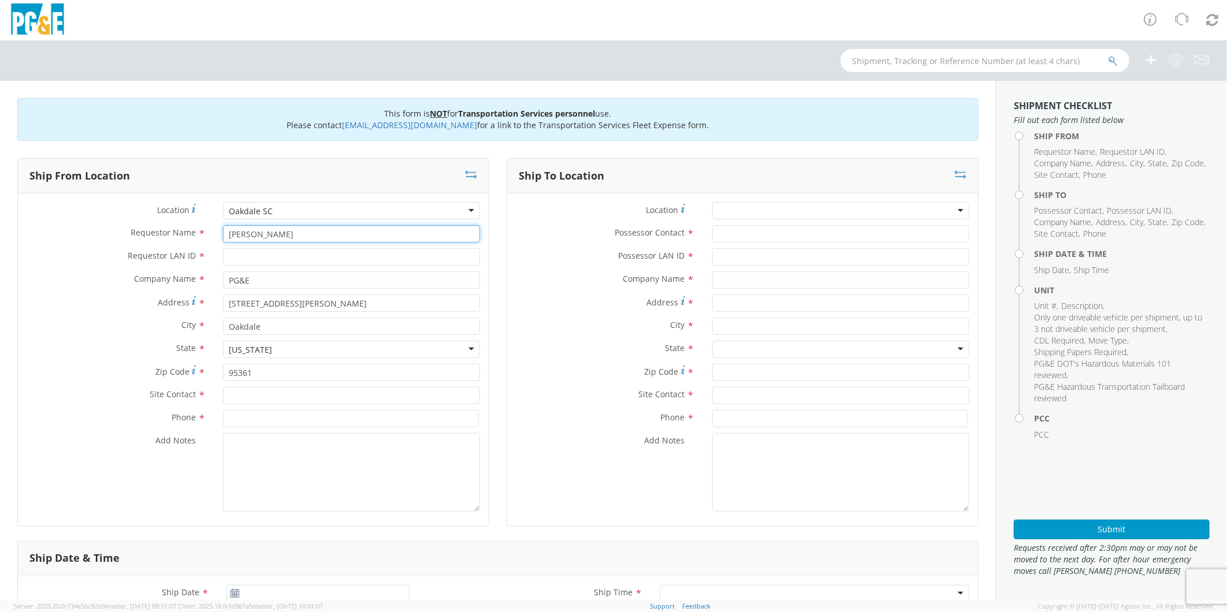
type input "[PERSON_NAME]"
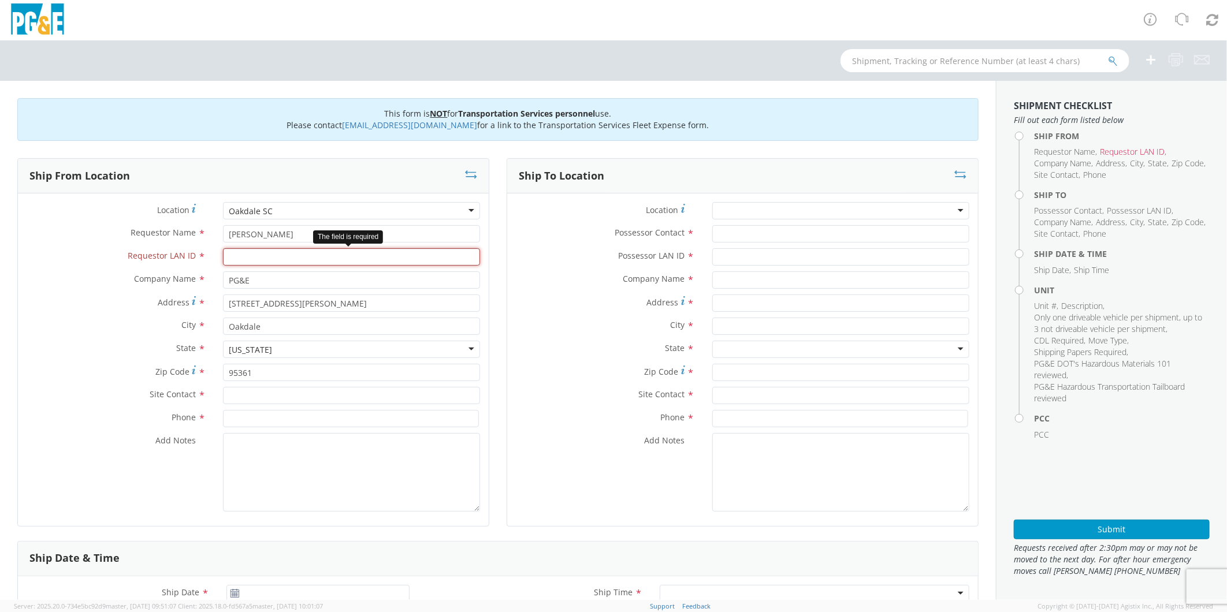
click at [285, 252] on input "Requestor LAN ID *" at bounding box center [351, 256] width 257 height 17
type input "SXG2"
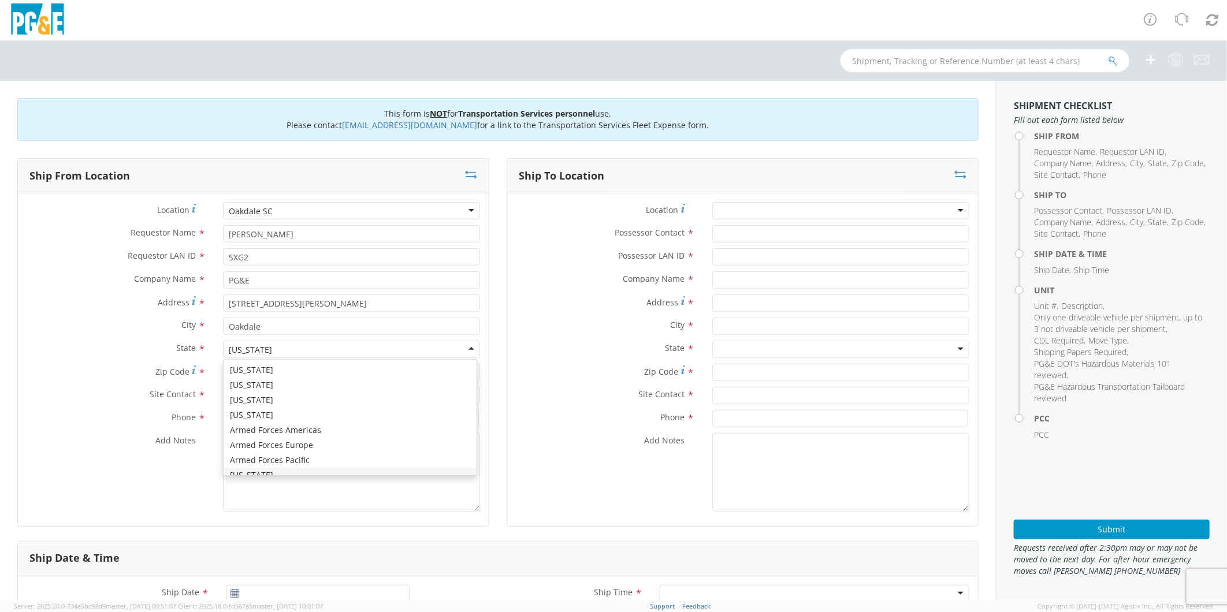
scroll to position [13, 0]
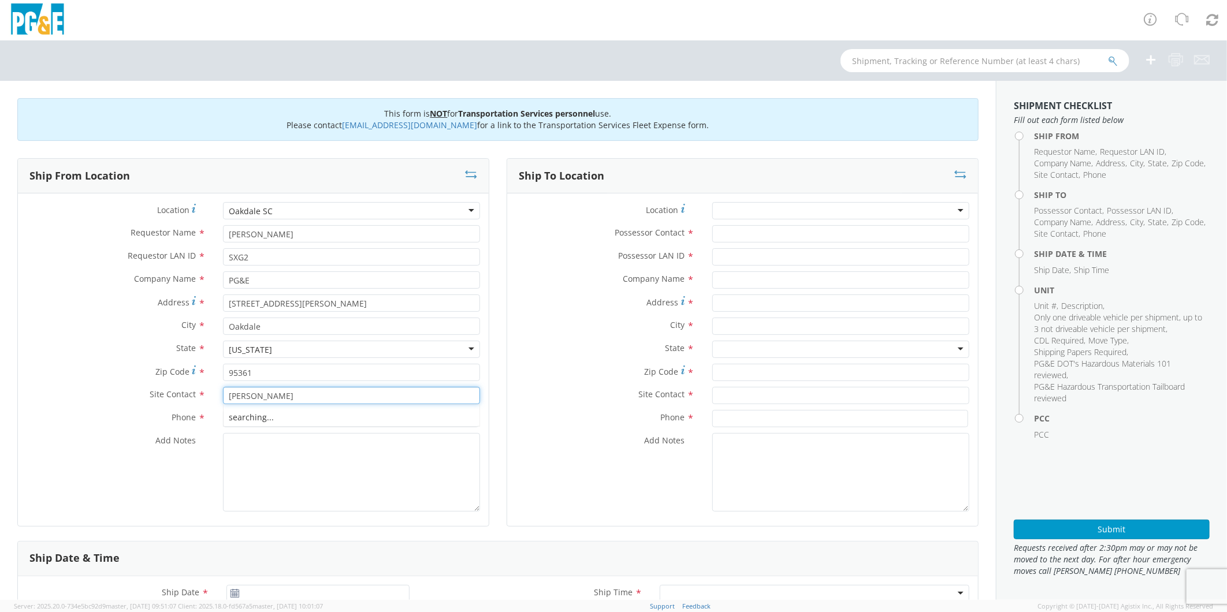
type input "[PERSON_NAME]"
type input "[PHONE_NUMBER]"
type textarea "P"
paste textarea "PLEASE USE [PERSON_NAME] TO MAKE MOVE; PM 35317068"
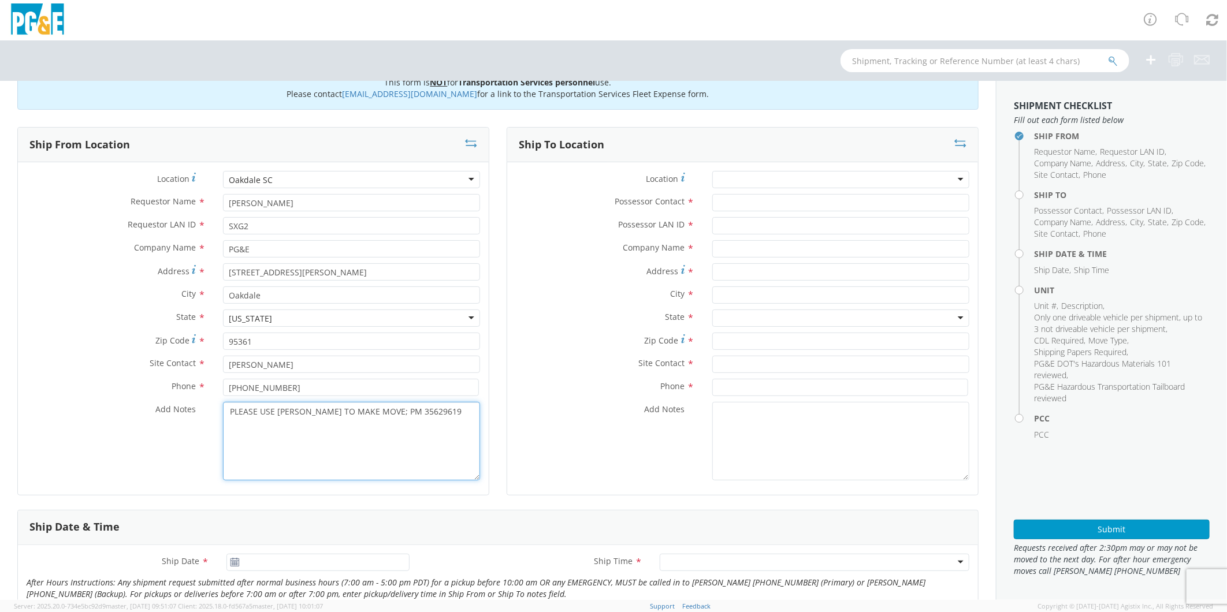
scroll to position [0, 0]
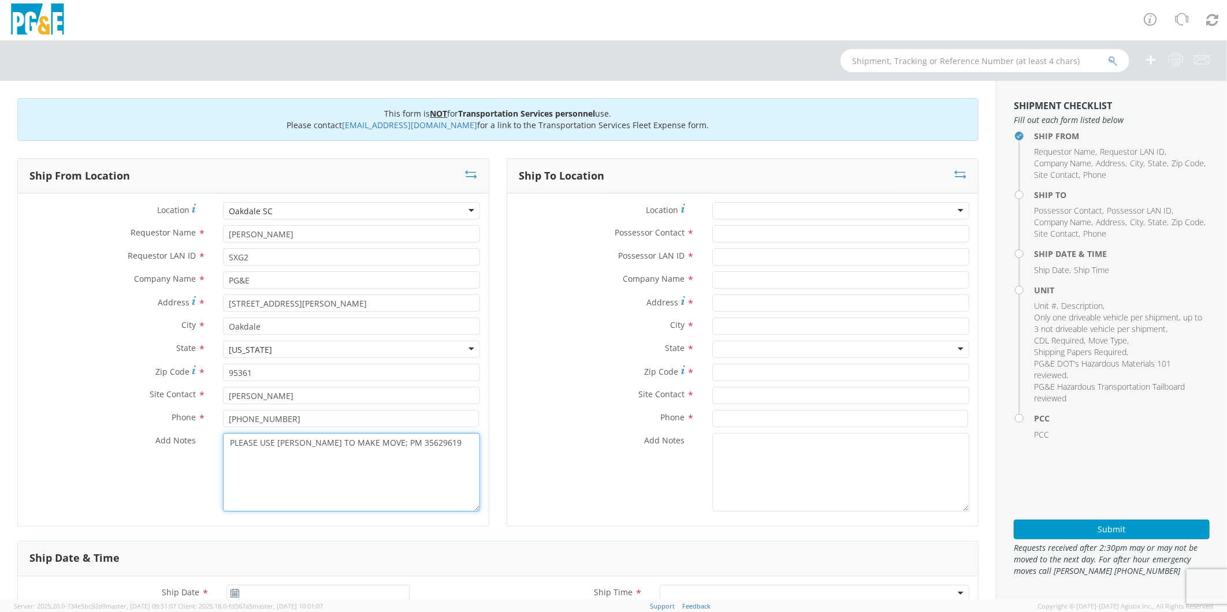
type textarea "PLEASE USE [PERSON_NAME] TO MAKE MOVE; PM 35629619"
click at [742, 229] on input "Possessor Contact *" at bounding box center [840, 233] width 257 height 17
type input "[PERSON_NAME]"
type input "SXG2"
type input "PG&E"
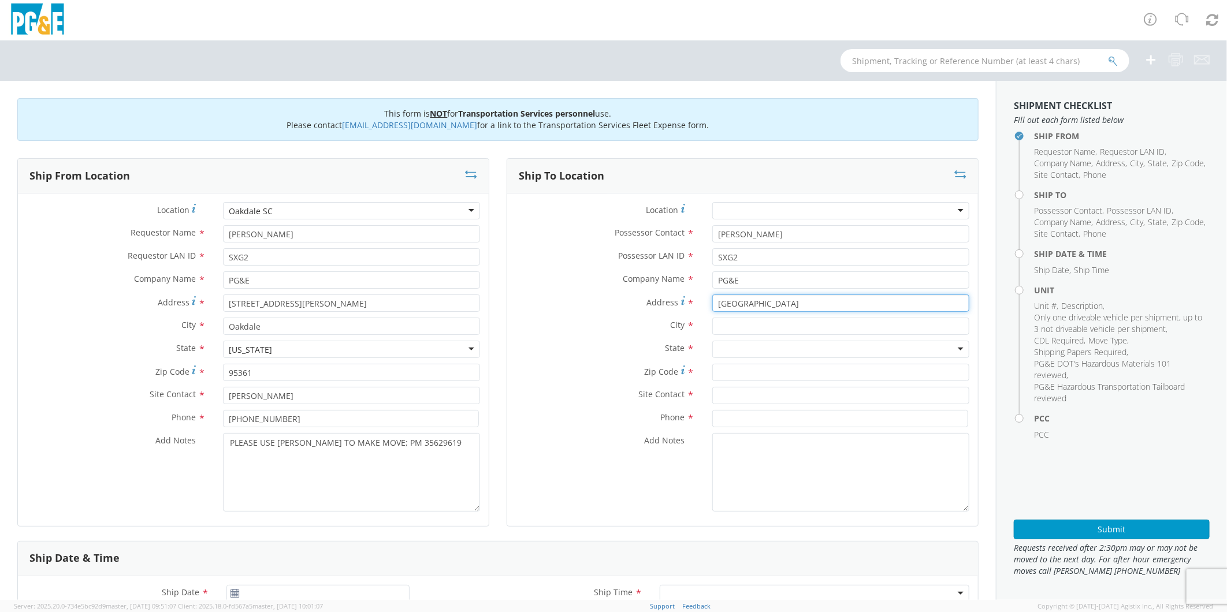
type input "[GEOGRAPHIC_DATA]"
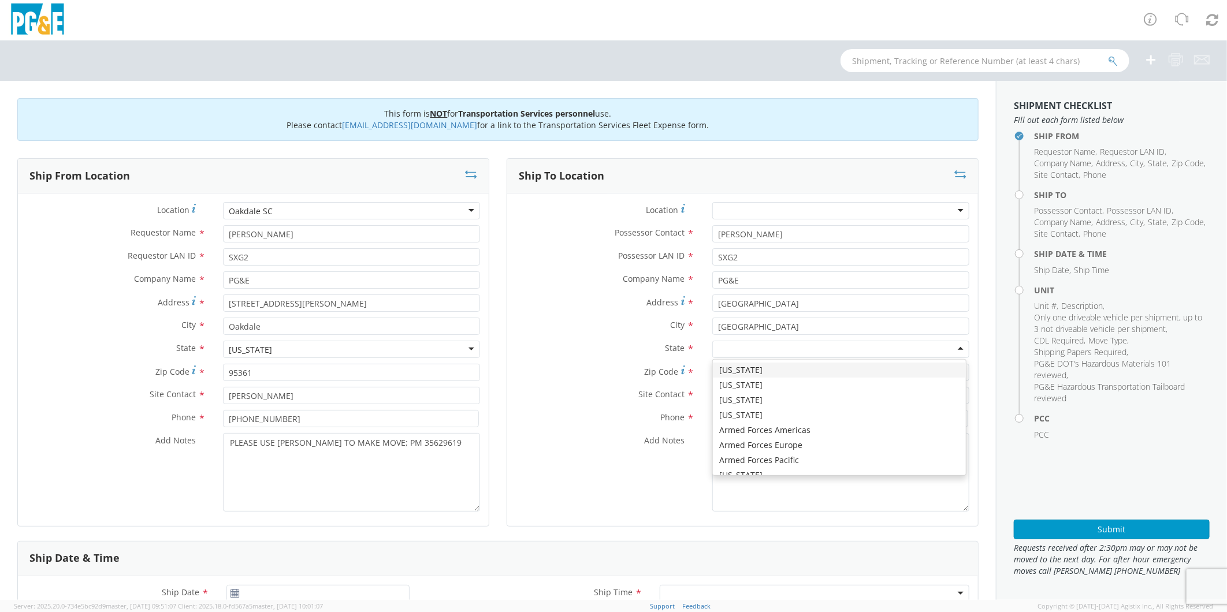
type input "C"
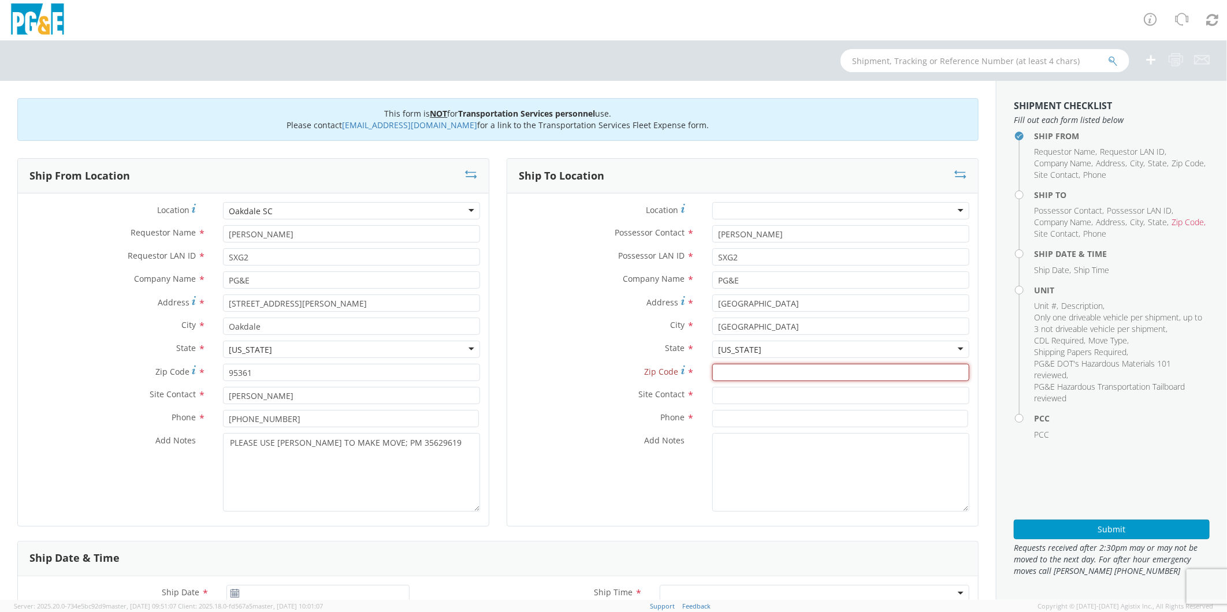
click at [835, 374] on input "Zip Code *" at bounding box center [840, 372] width 257 height 17
type input "95327"
type input "J"
type input "[PERSON_NAME]"
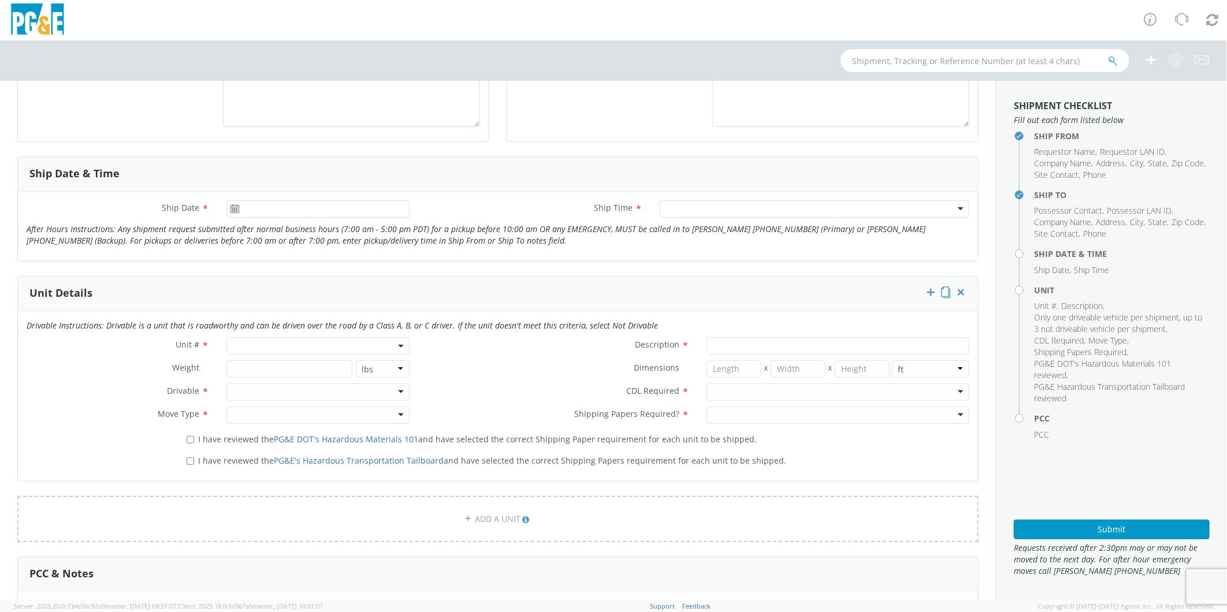
scroll to position [449, 0]
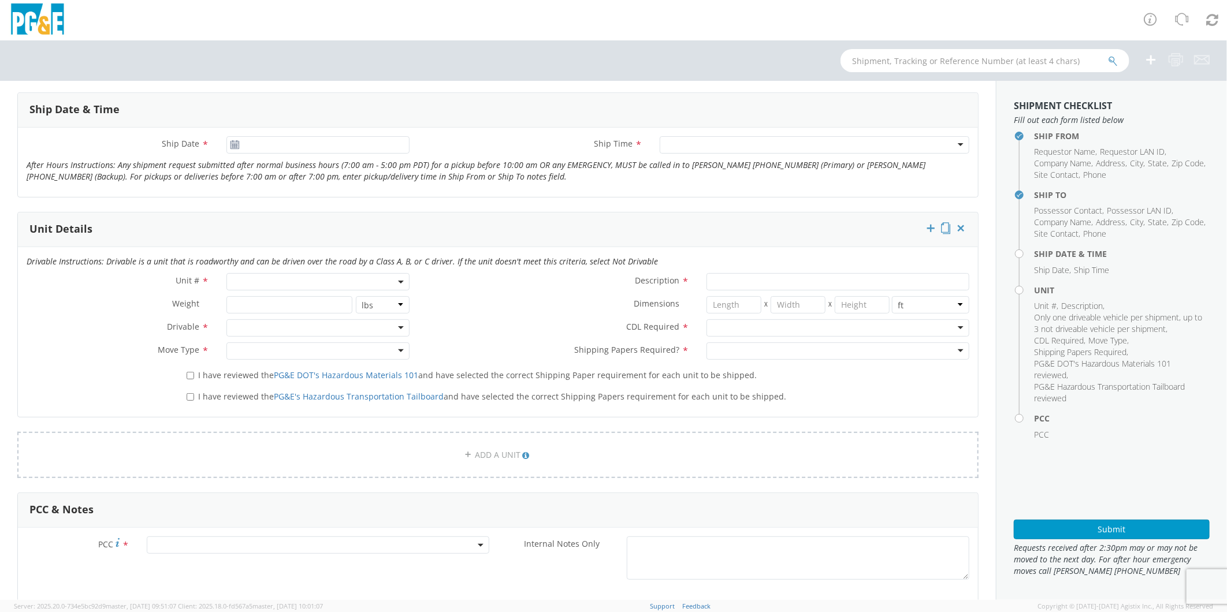
type input "[PHONE_NUMBER]"
click at [321, 152] on input "[DATE]" at bounding box center [317, 144] width 183 height 17
click at [322, 234] on td "16" at bounding box center [328, 235] width 20 height 17
type input "[DATE]"
click at [696, 148] on div at bounding box center [815, 144] width 310 height 17
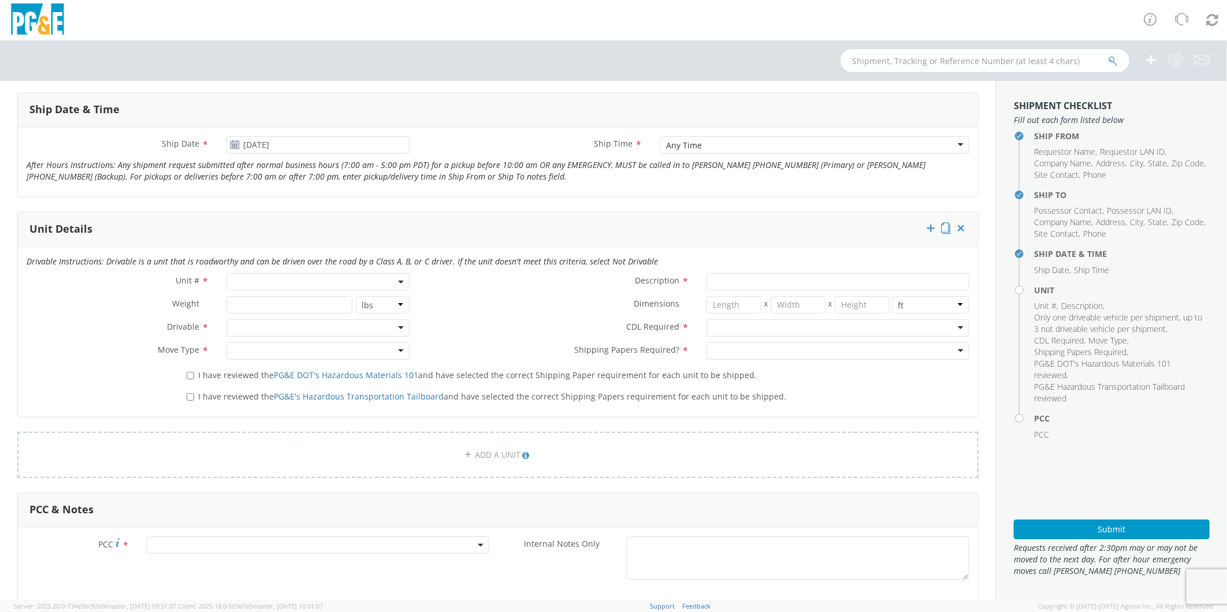
click at [264, 280] on span at bounding box center [317, 281] width 183 height 17
click at [264, 299] on input "search" at bounding box center [316, 300] width 175 height 17
type input "OTHE"
select select "Other"
select select "? undefined:undefined ?"
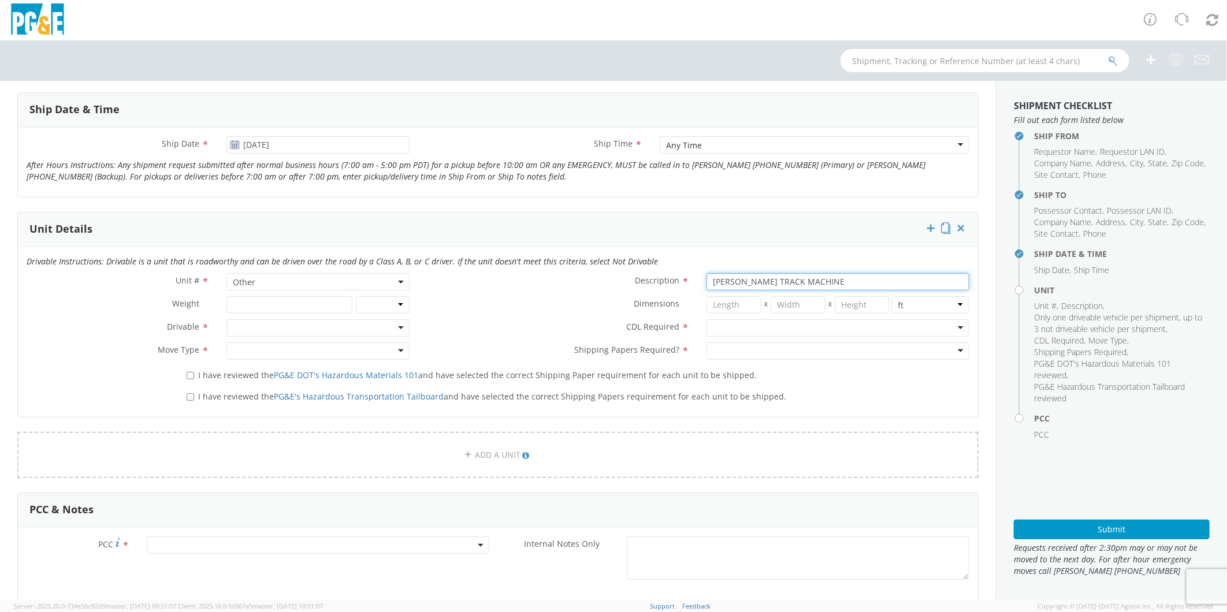
type input "[PERSON_NAME] TRACK MACHINE"
click at [273, 326] on div at bounding box center [317, 327] width 183 height 17
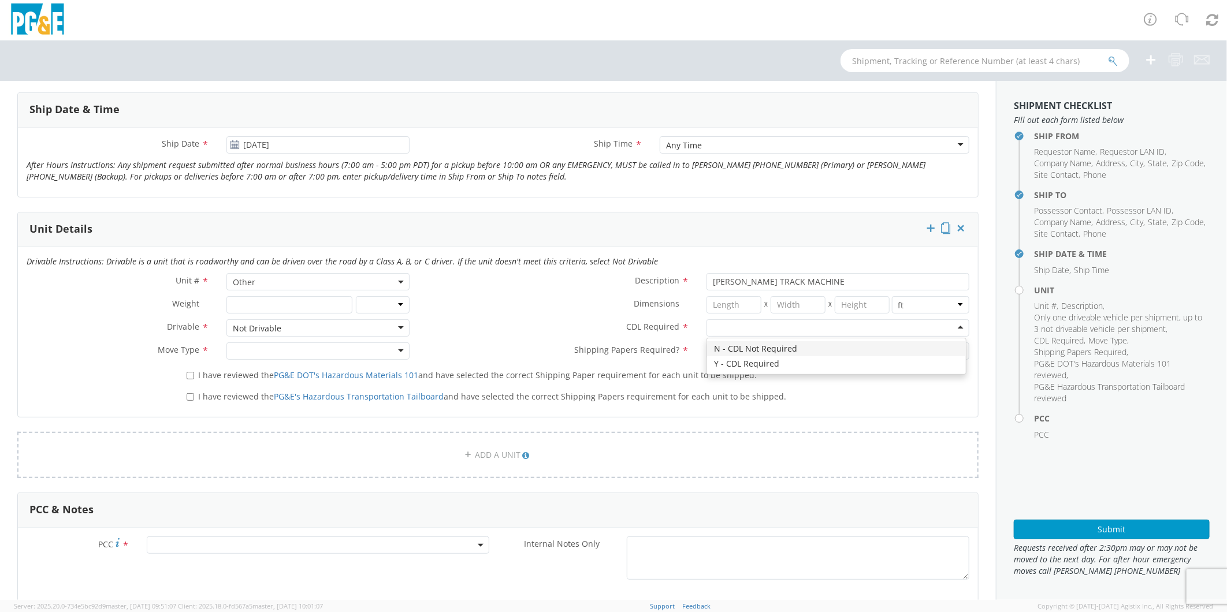
click at [761, 327] on div at bounding box center [837, 327] width 263 height 17
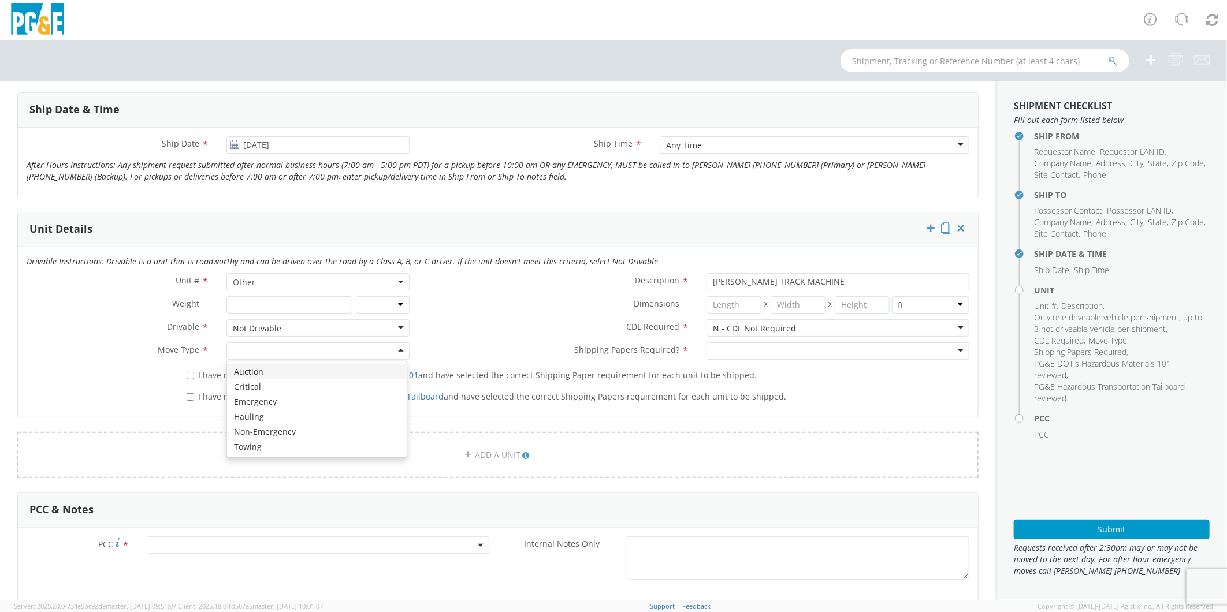
click at [255, 344] on div at bounding box center [317, 351] width 183 height 17
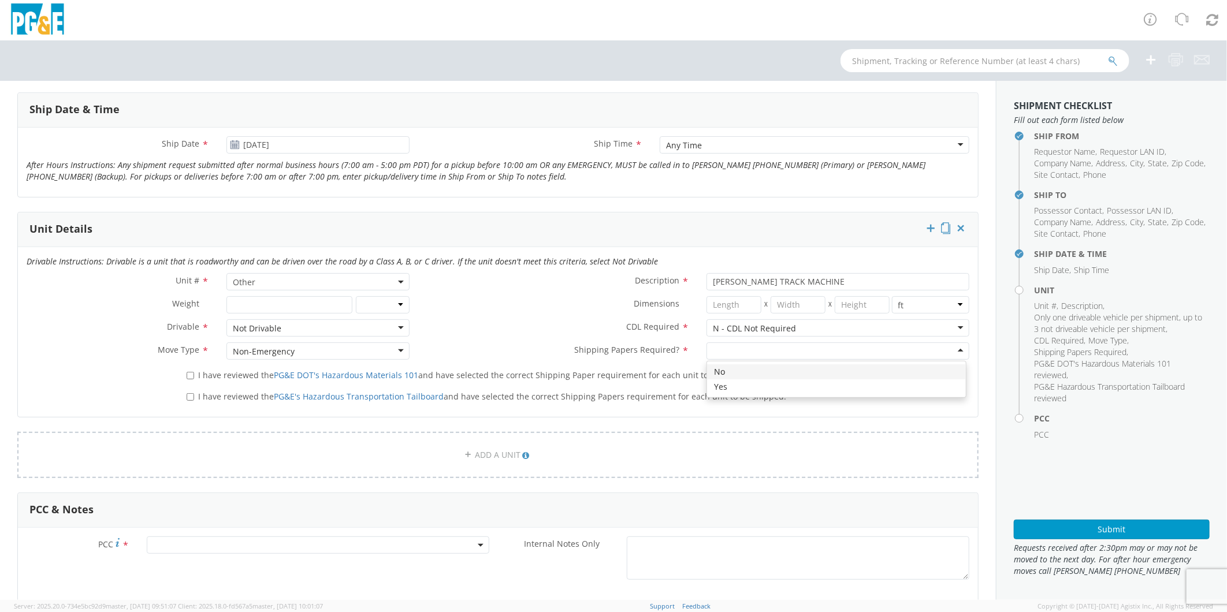
click at [723, 355] on div at bounding box center [837, 351] width 263 height 17
click at [187, 378] on input "I have reviewed the PG&E DOT's Hazardous Materials 101 and have selected the co…" at bounding box center [191, 376] width 8 height 8
checkbox input "true"
click at [187, 399] on input "I have reviewed the PG&E's Hazardous Transportation Tailboard and have selected…" at bounding box center [191, 397] width 8 height 8
checkbox input "true"
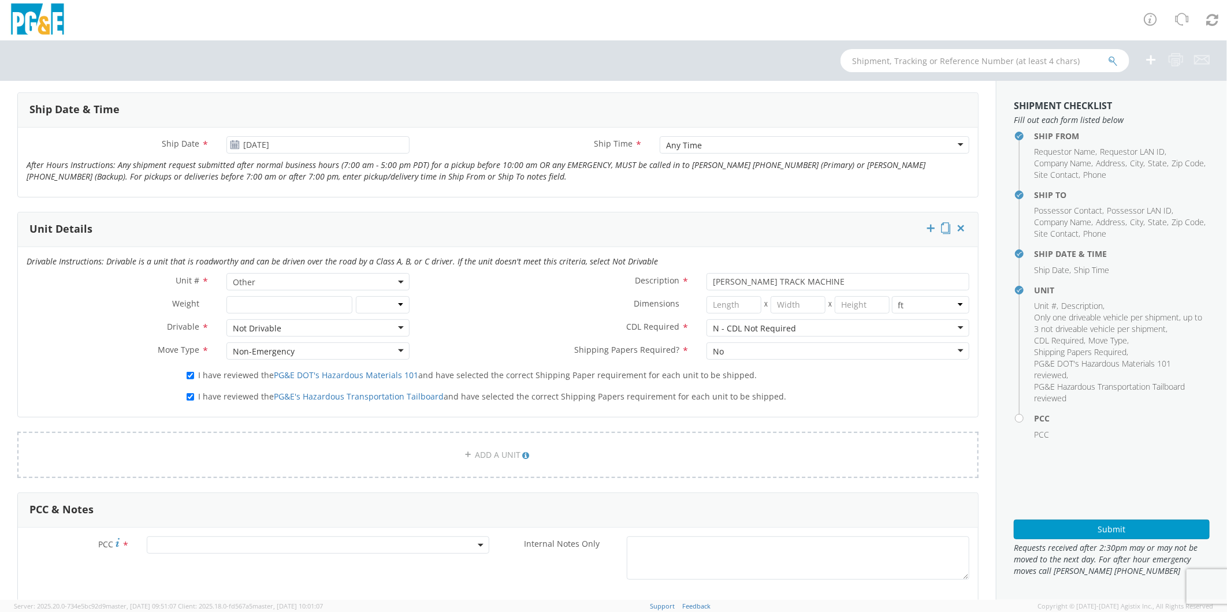
click at [222, 544] on span at bounding box center [318, 545] width 343 height 17
click at [225, 563] on input "number" at bounding box center [316, 564] width 333 height 17
type input "12086"
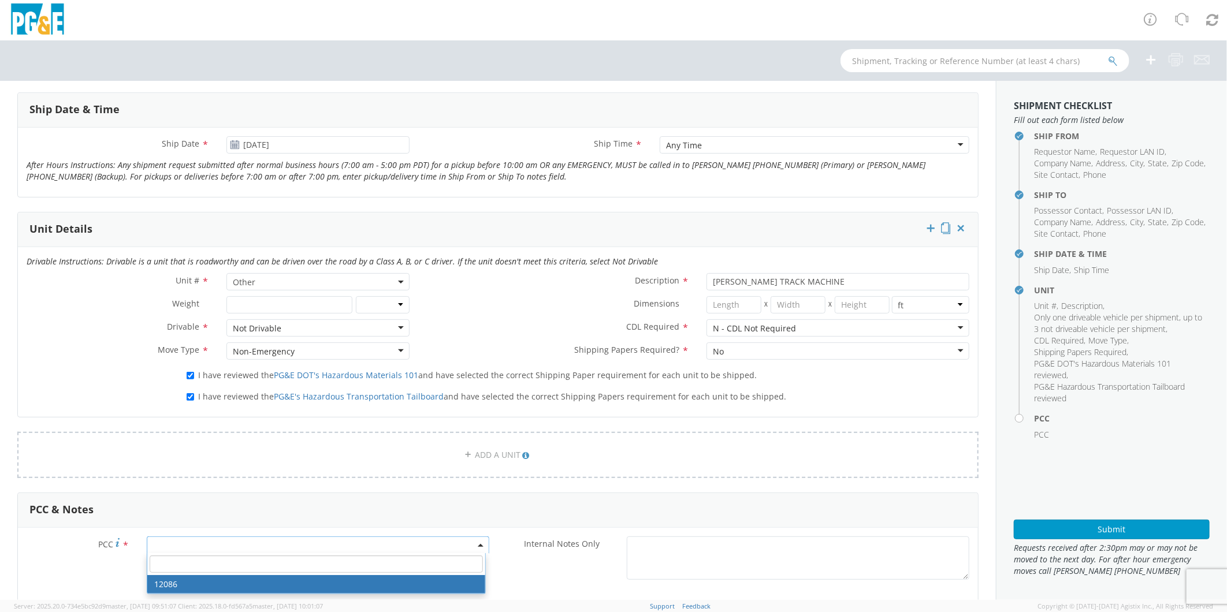
select select "12086"
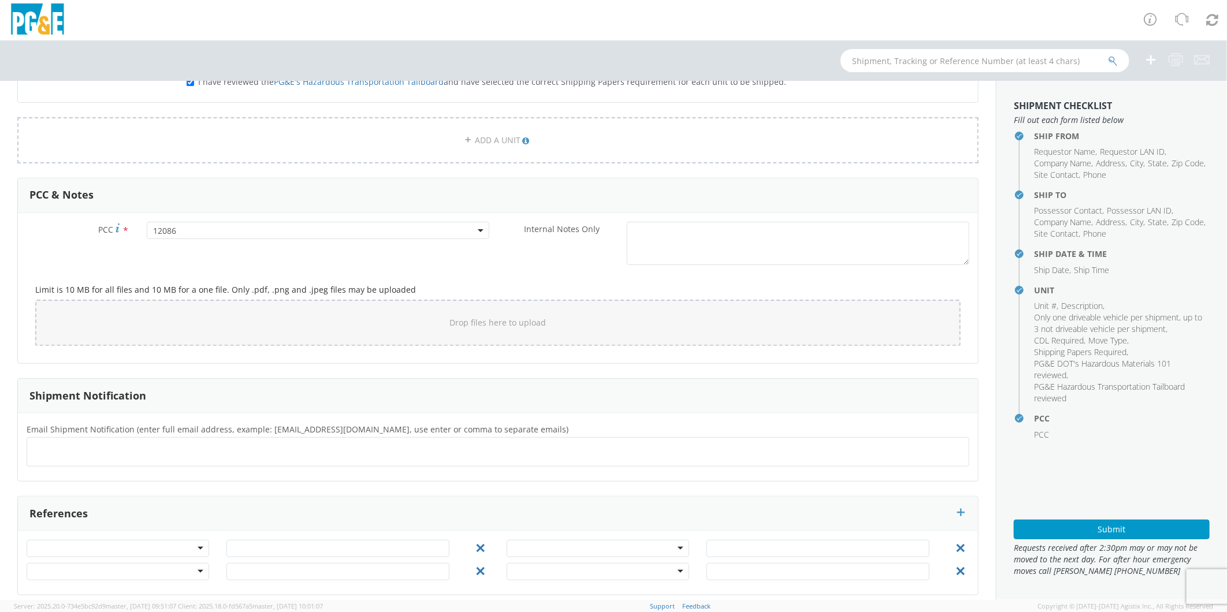
scroll to position [773, 0]
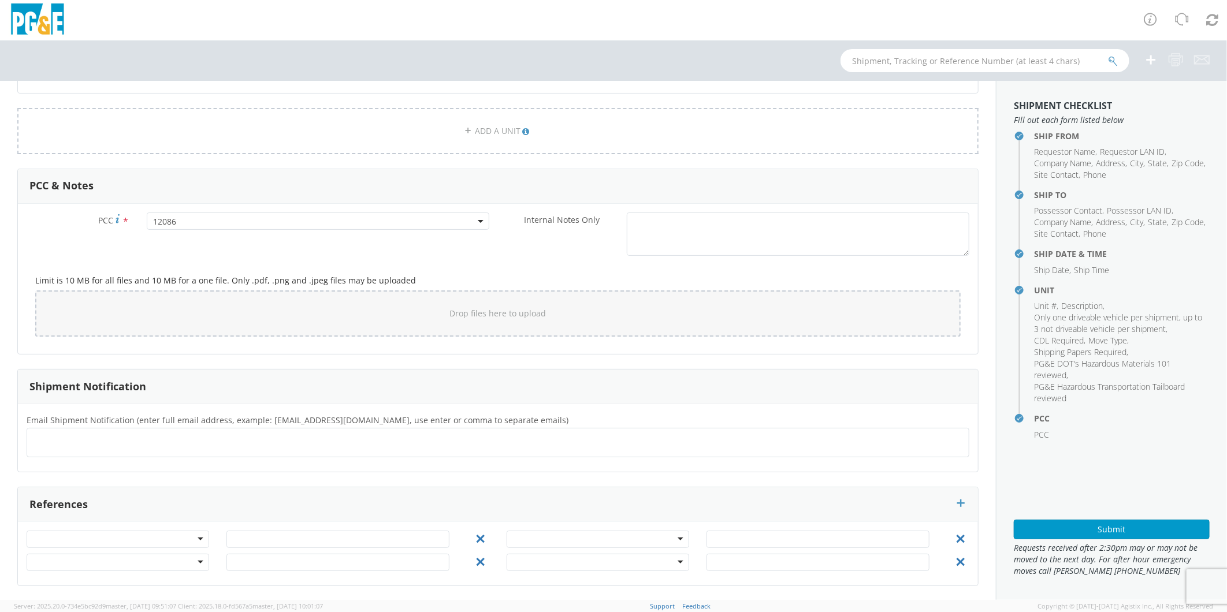
click at [269, 441] on ul at bounding box center [498, 442] width 932 height 19
type input "[EMAIL_ADDRESS][DOMAIN_NAME]"
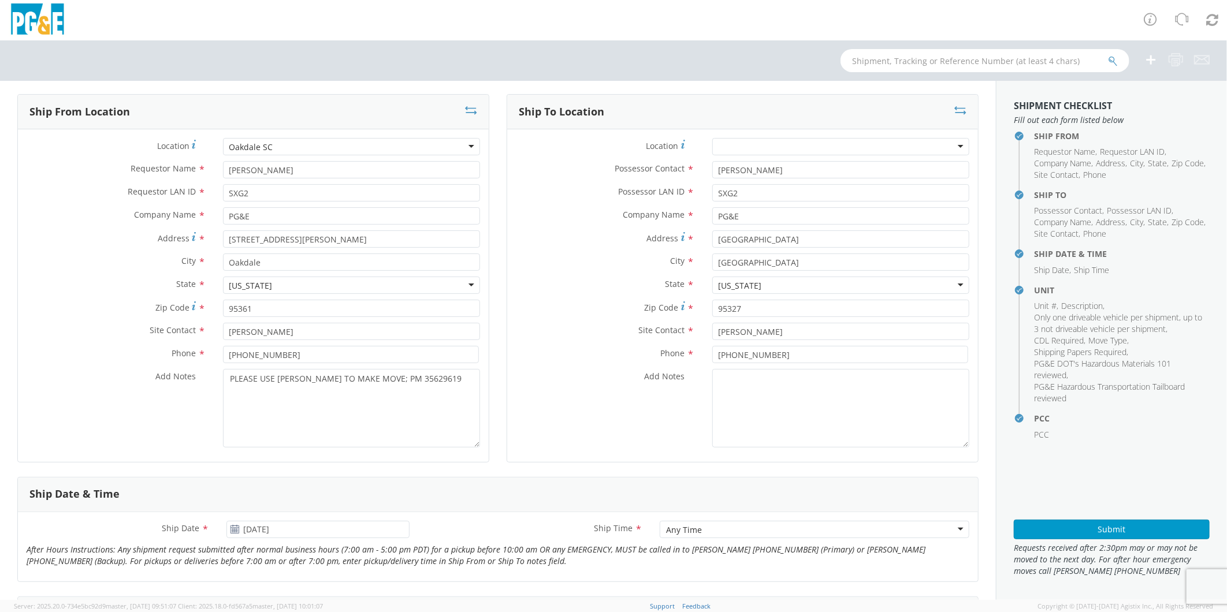
scroll to position [0, 0]
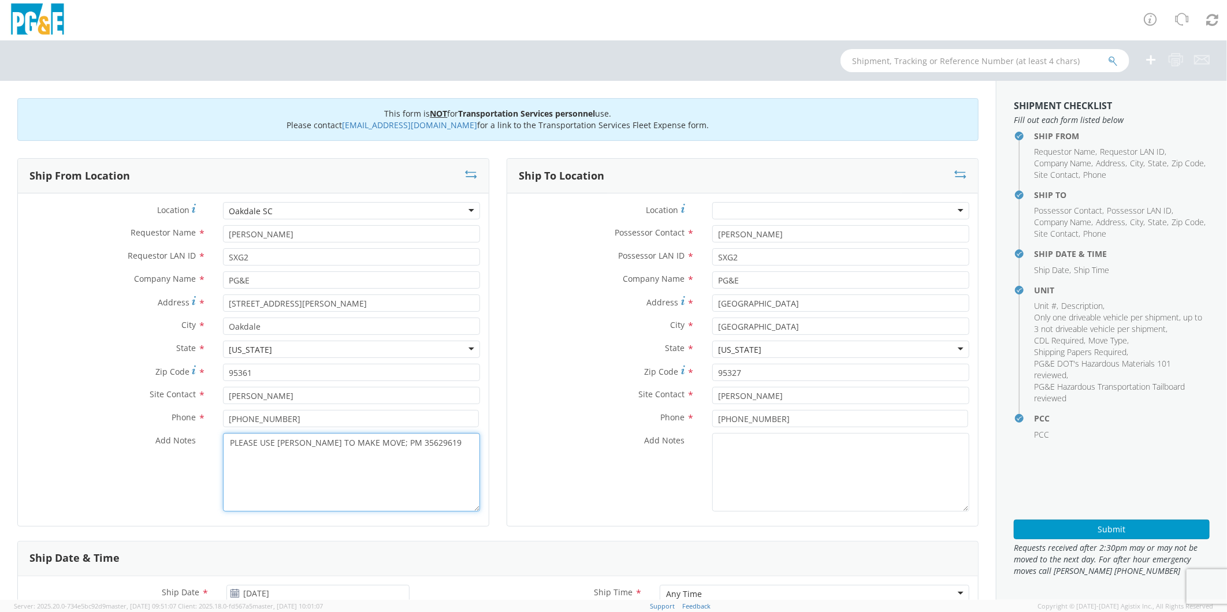
drag, startPoint x: 440, startPoint y: 447, endPoint x: 172, endPoint y: 441, distance: 267.5
click at [172, 441] on div "Add Notes * PLEASE USE [PERSON_NAME] TO MAKE MOVE; PM 35629619" at bounding box center [253, 472] width 471 height 79
click at [1054, 529] on button "Submit" at bounding box center [1112, 530] width 196 height 20
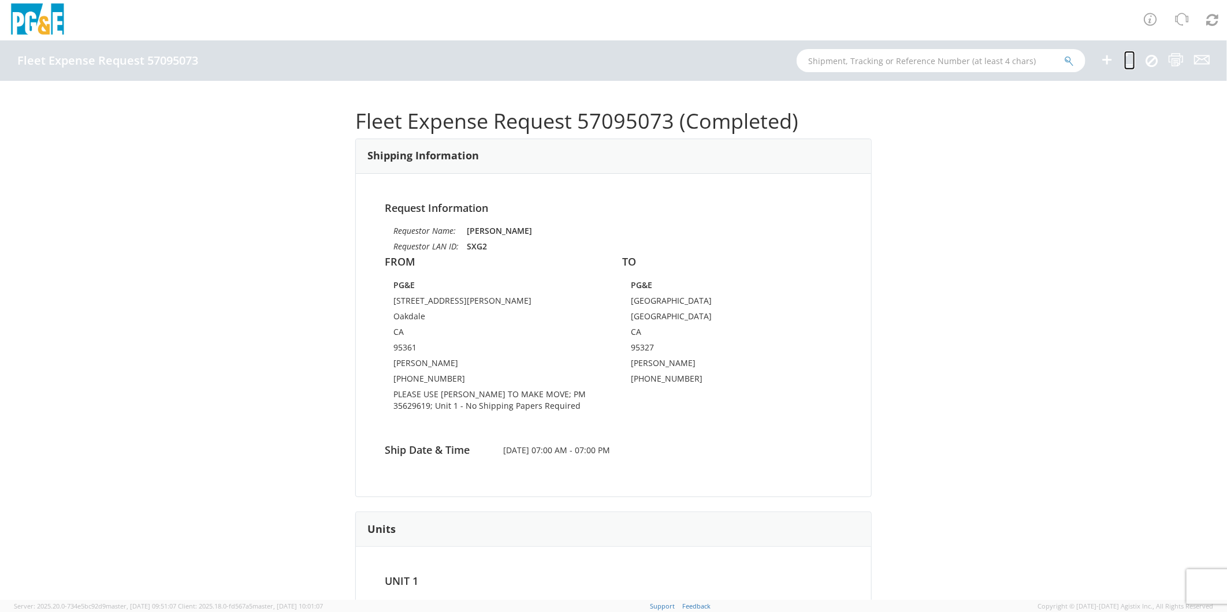
click at [1130, 61] on icon at bounding box center [1129, 60] width 11 height 14
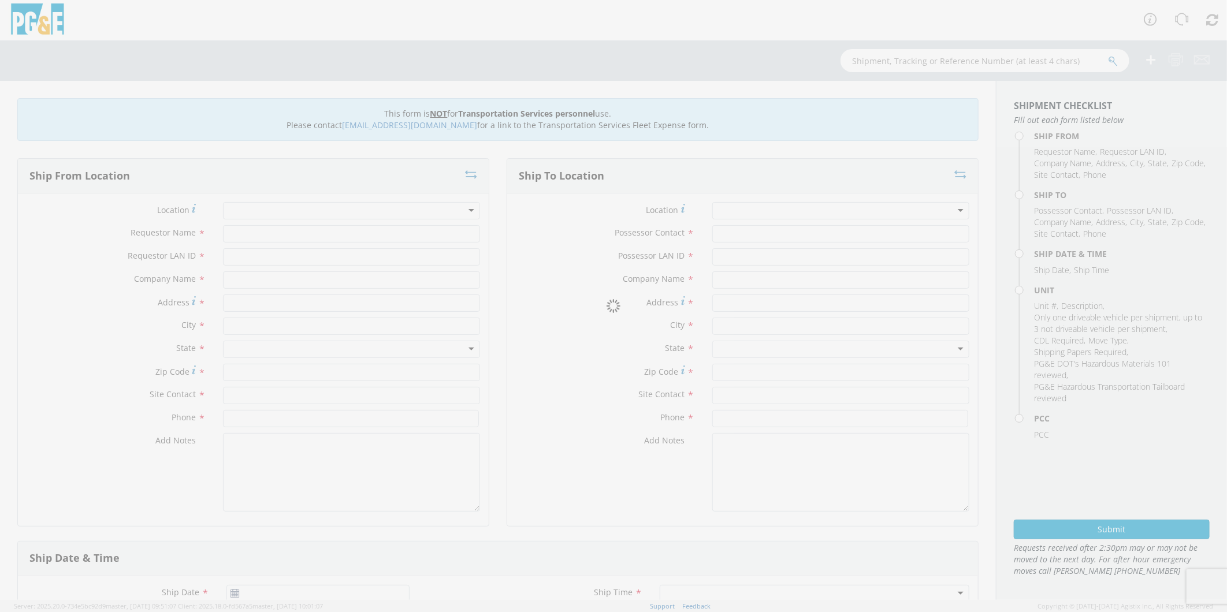
type input "[PERSON_NAME]"
type input "SXG2"
type input "PG&E"
type input "[STREET_ADDRESS][PERSON_NAME]"
type input "Oakdale"
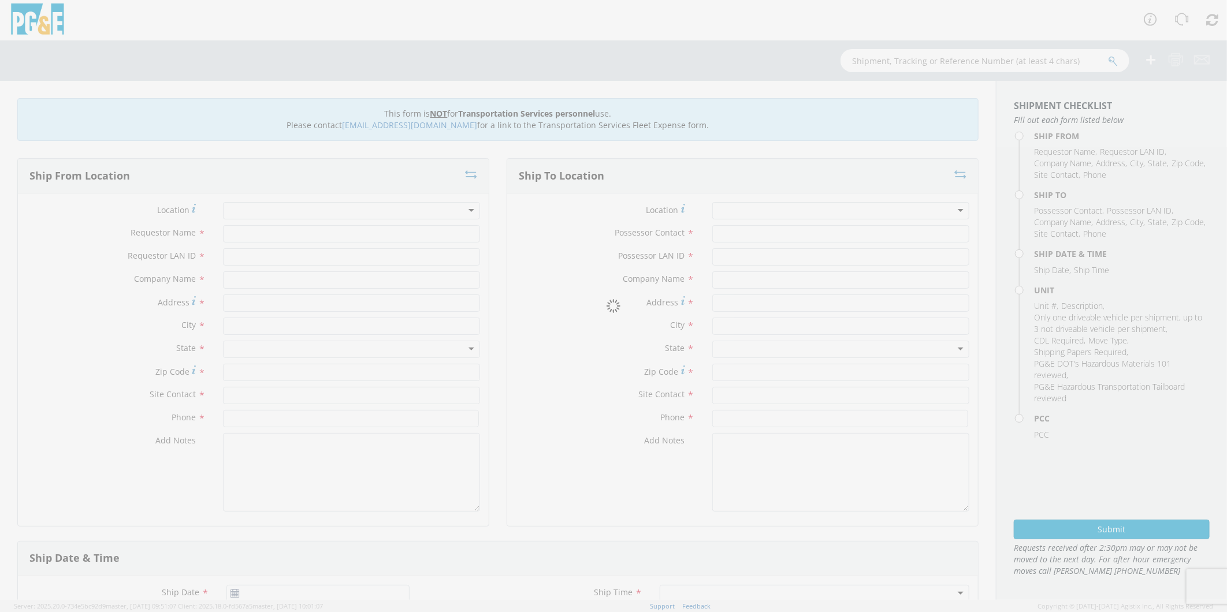
type input "95361"
type input "[PERSON_NAME]"
type input "[PHONE_NUMBER]"
type input "[PERSON_NAME]"
type input "SXG2"
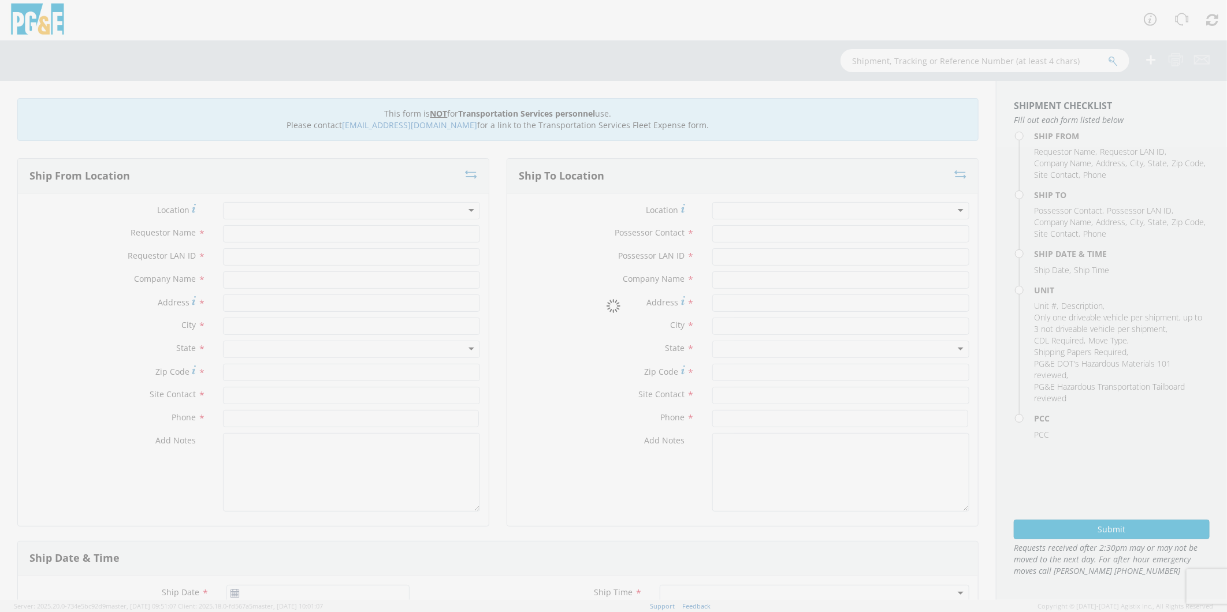
type input "PG&E"
type input "[GEOGRAPHIC_DATA]"
type input "95327"
type input "[PERSON_NAME]"
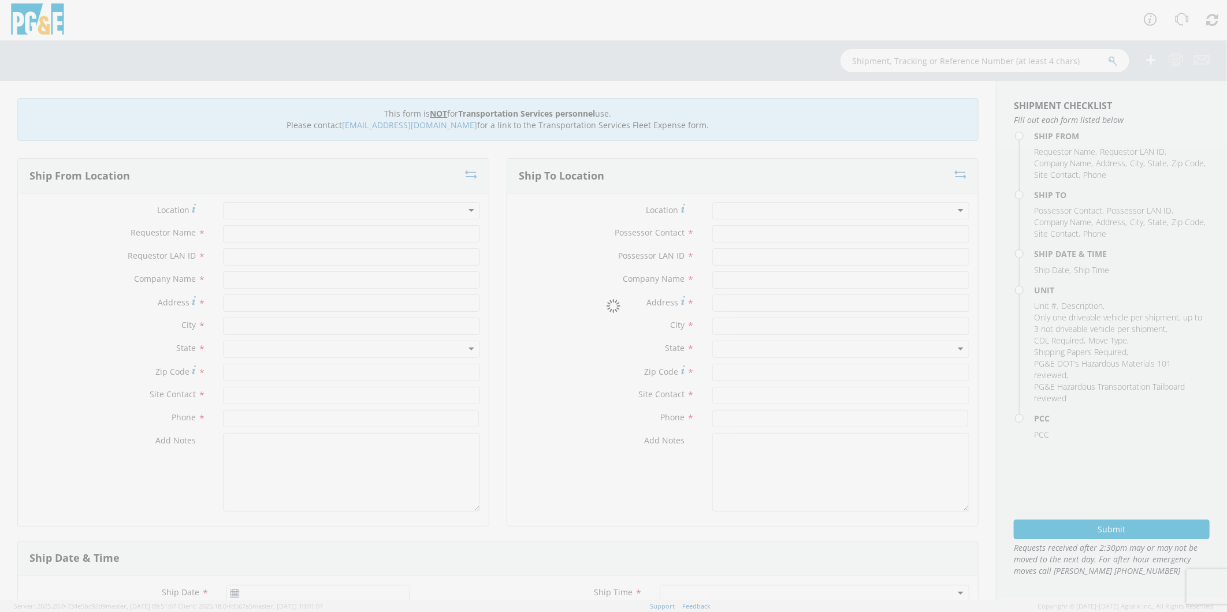
type input "[PHONE_NUMBER]"
type input "[DATE]"
type input "[PERSON_NAME] TRACK MACHINE"
type input "0"
select select "Other"
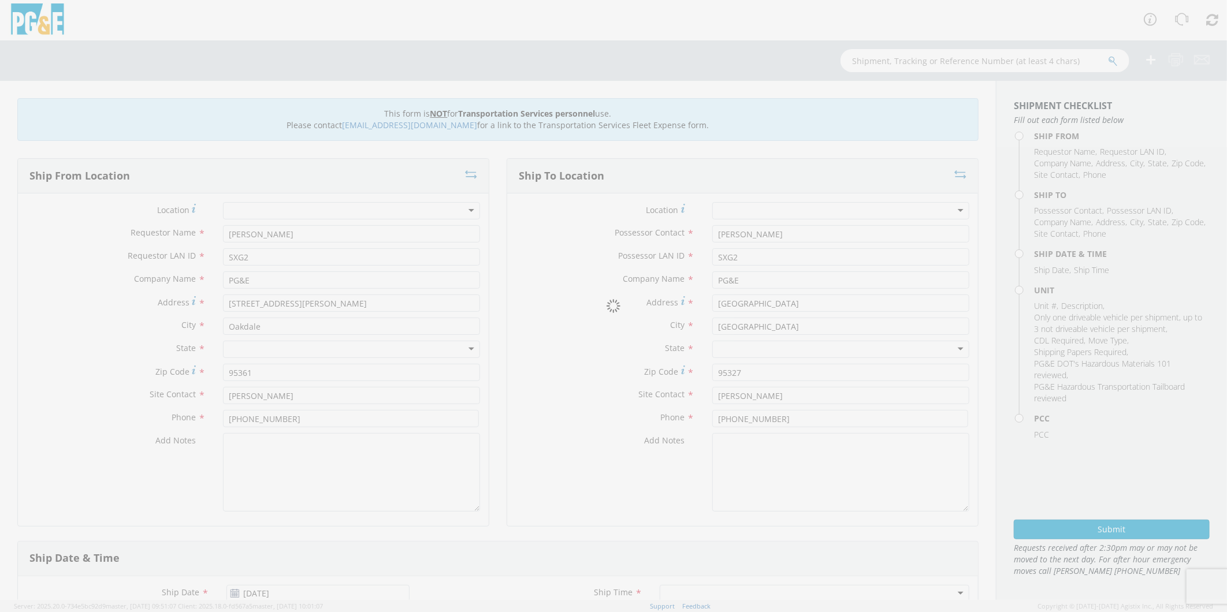
select select "12086"
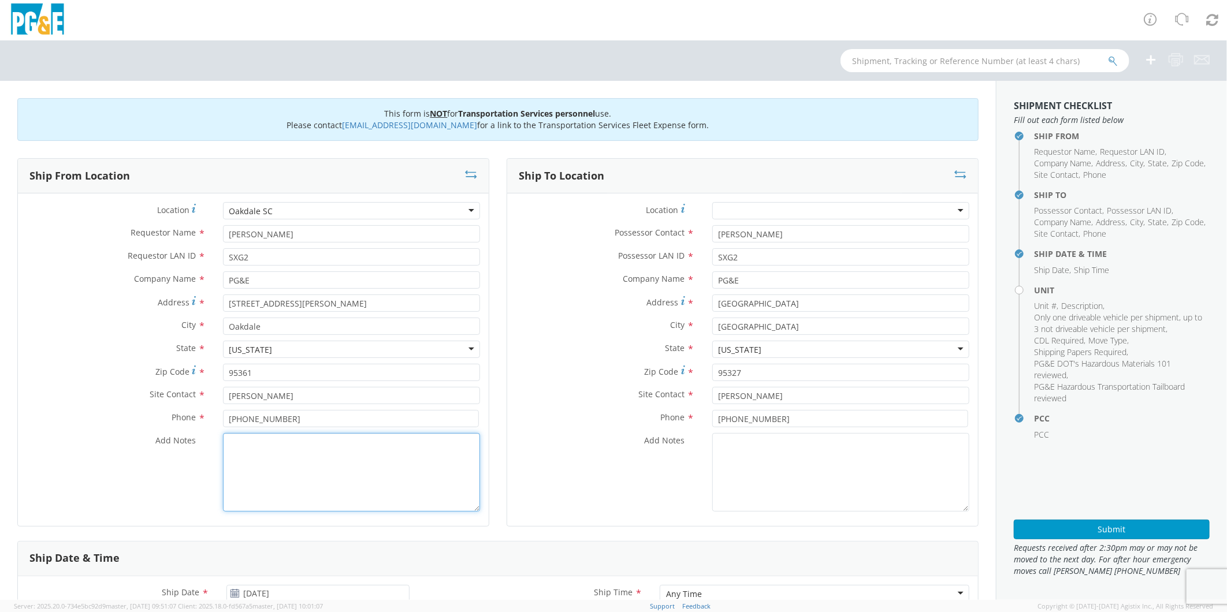
click at [358, 507] on textarea "Add Notes *" at bounding box center [351, 472] width 257 height 79
paste textarea "PLEASE USE [PERSON_NAME] TO MAKE MOVE; PM 35629619"
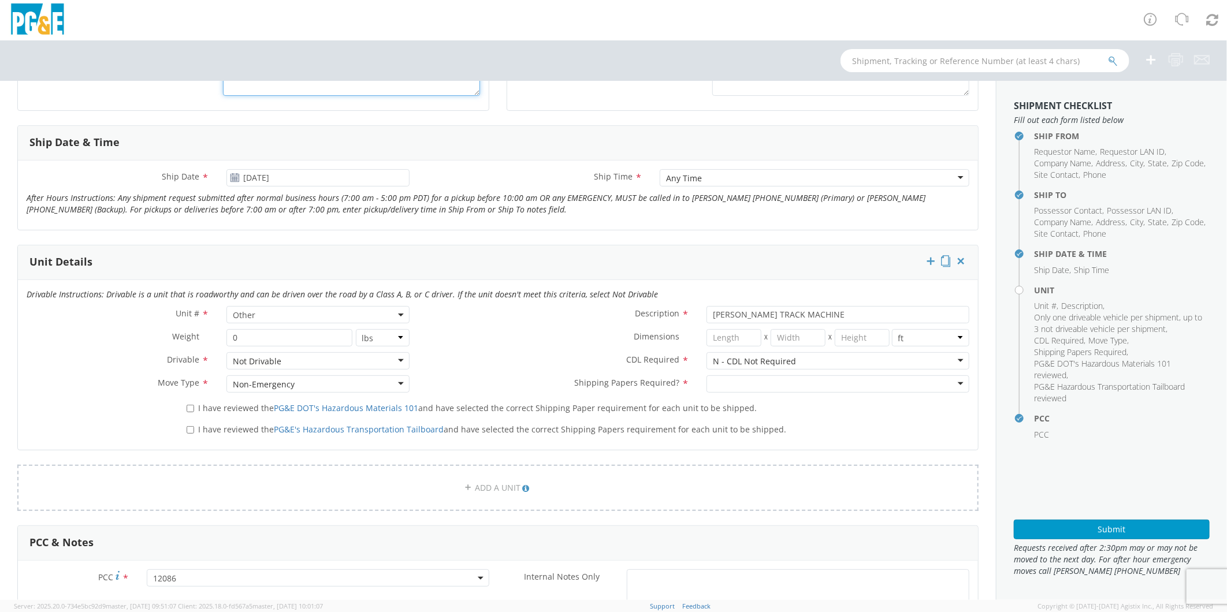
scroll to position [449, 0]
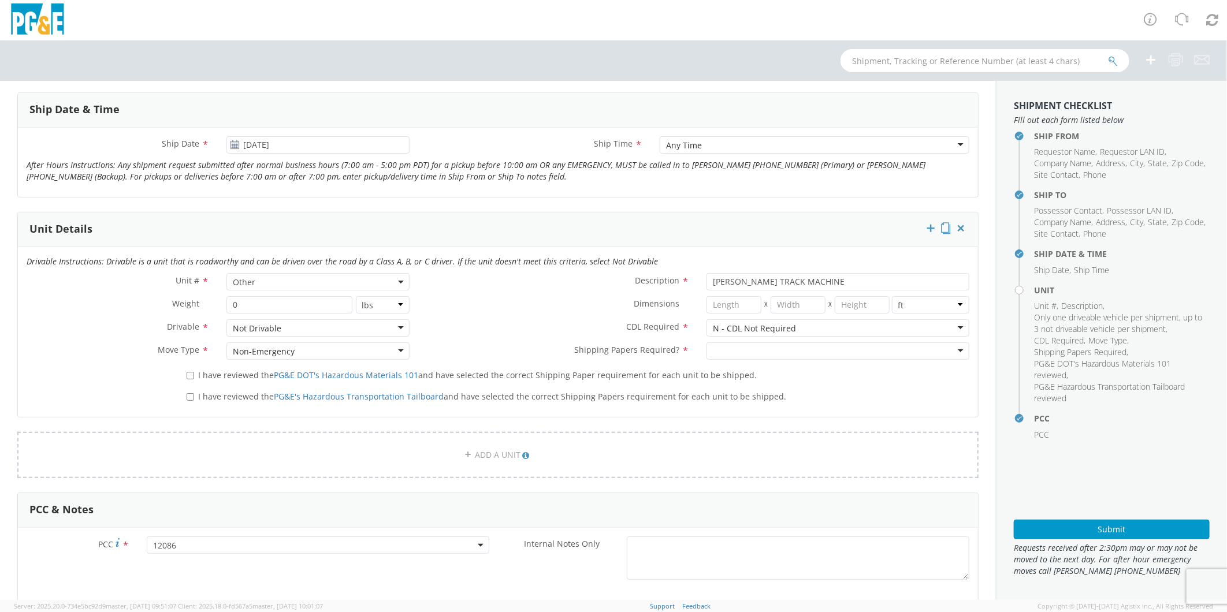
type textarea "PLEASE USE [PERSON_NAME] TO MAKE MOVE; PM 35656309"
click at [716, 351] on div at bounding box center [837, 351] width 263 height 17
click at [187, 377] on input "I have reviewed the PG&E DOT's Hazardous Materials 101 and have selected the co…" at bounding box center [191, 376] width 8 height 8
checkbox input "true"
click at [187, 396] on input "I have reviewed the PG&E's Hazardous Transportation Tailboard and have selected…" at bounding box center [191, 397] width 8 height 8
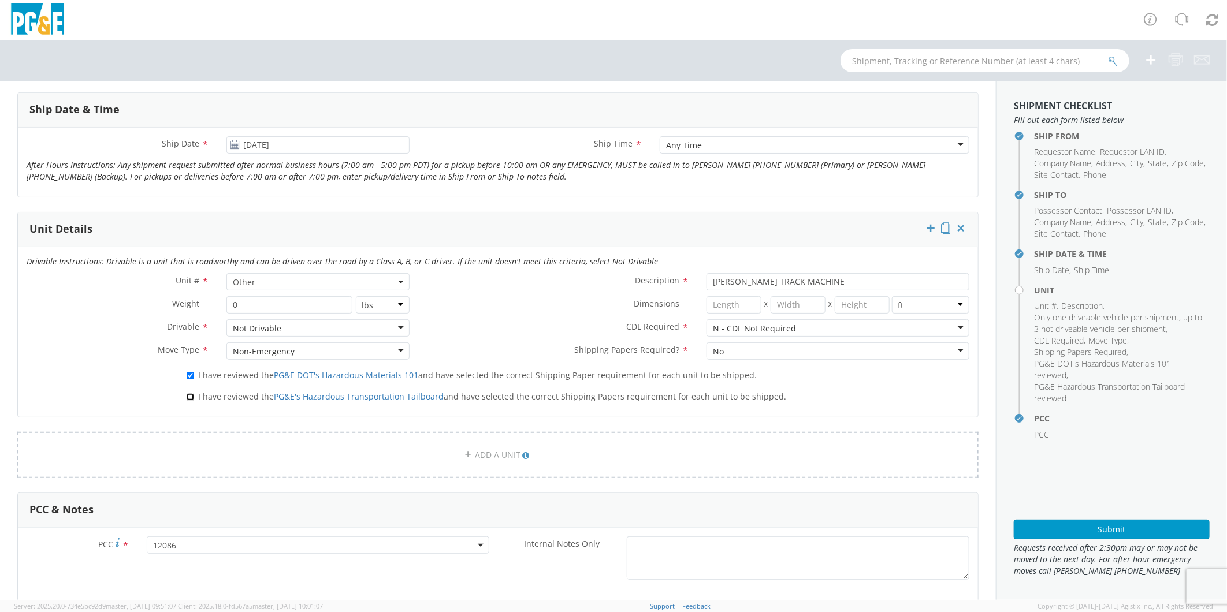
checkbox input "true"
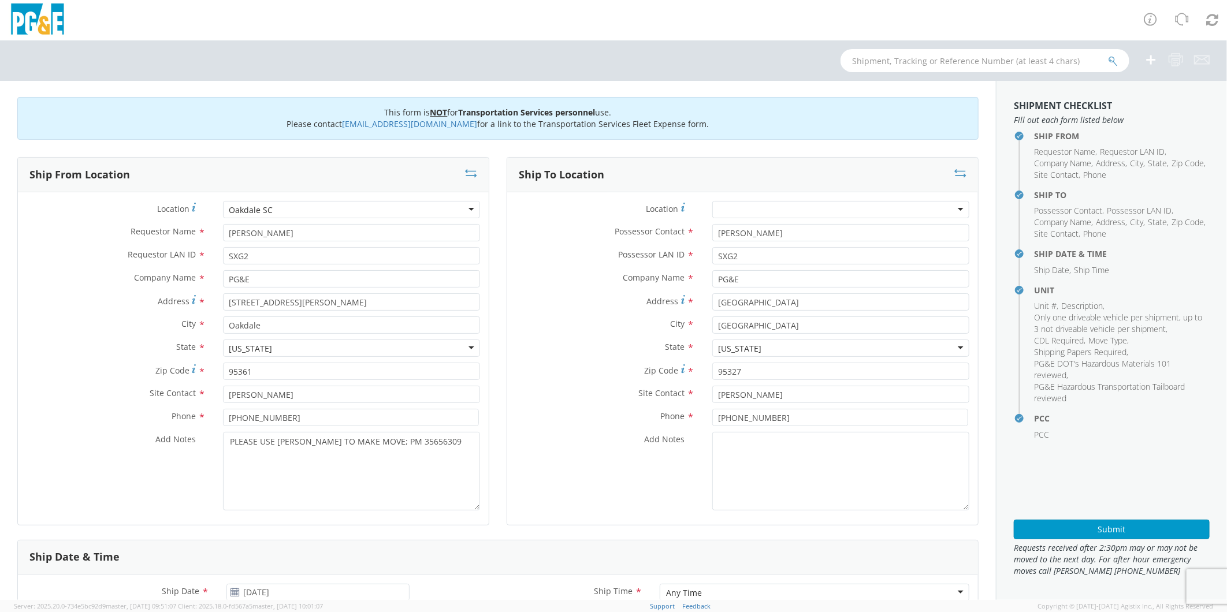
scroll to position [0, 0]
click at [1062, 527] on button "Submit" at bounding box center [1112, 530] width 196 height 20
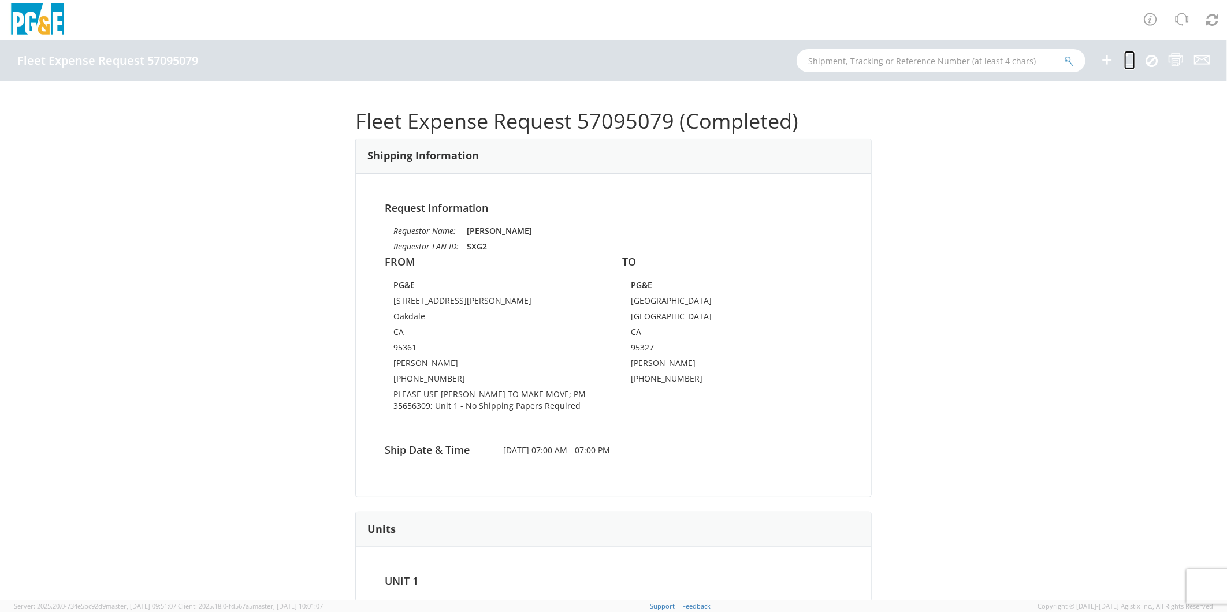
click at [1126, 58] on icon at bounding box center [1129, 60] width 11 height 14
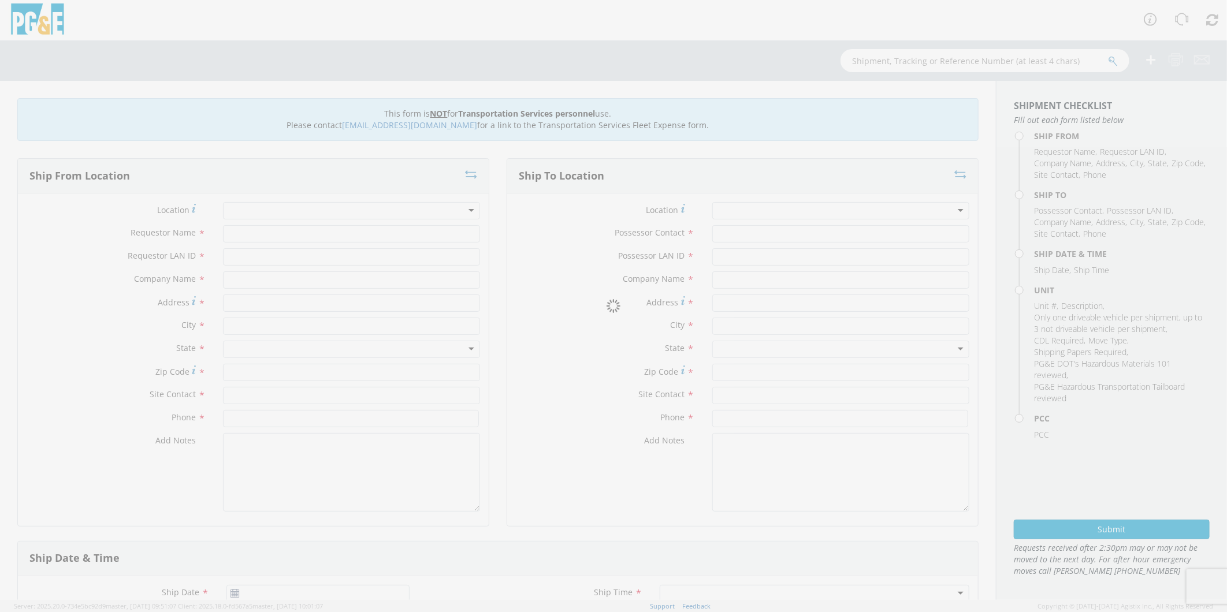
type input "[PERSON_NAME]"
type input "SXG2"
type input "PG&E"
type input "[STREET_ADDRESS][PERSON_NAME]"
type input "Oakdale"
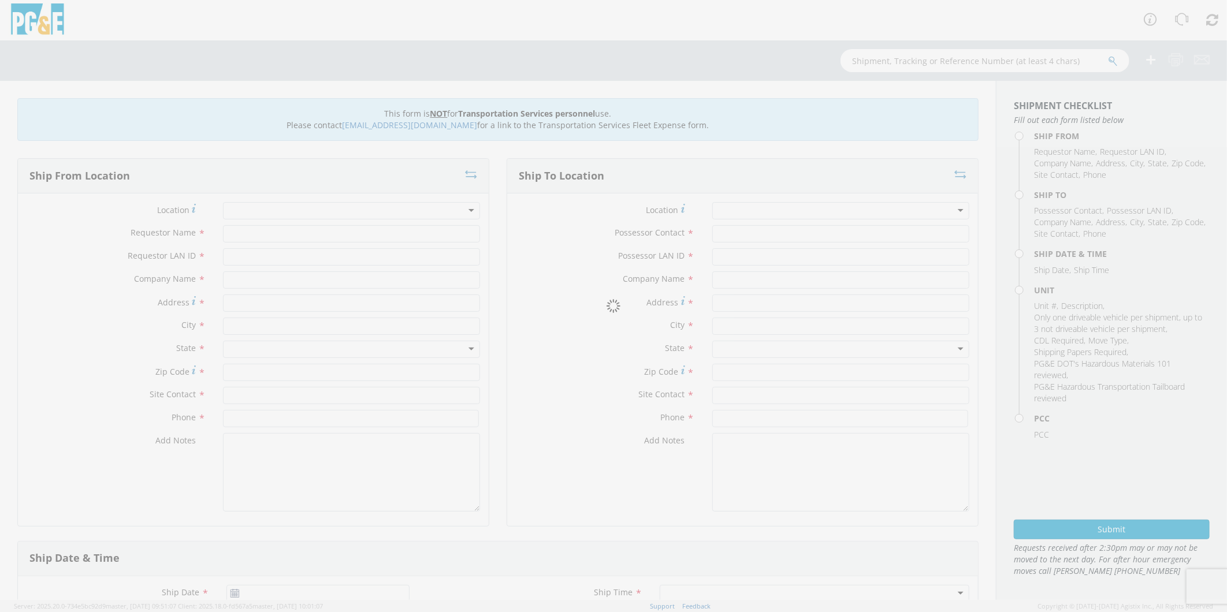
type input "95361"
type input "[PERSON_NAME]"
type input "[PHONE_NUMBER]"
type input "[PERSON_NAME]"
type input "SXG2"
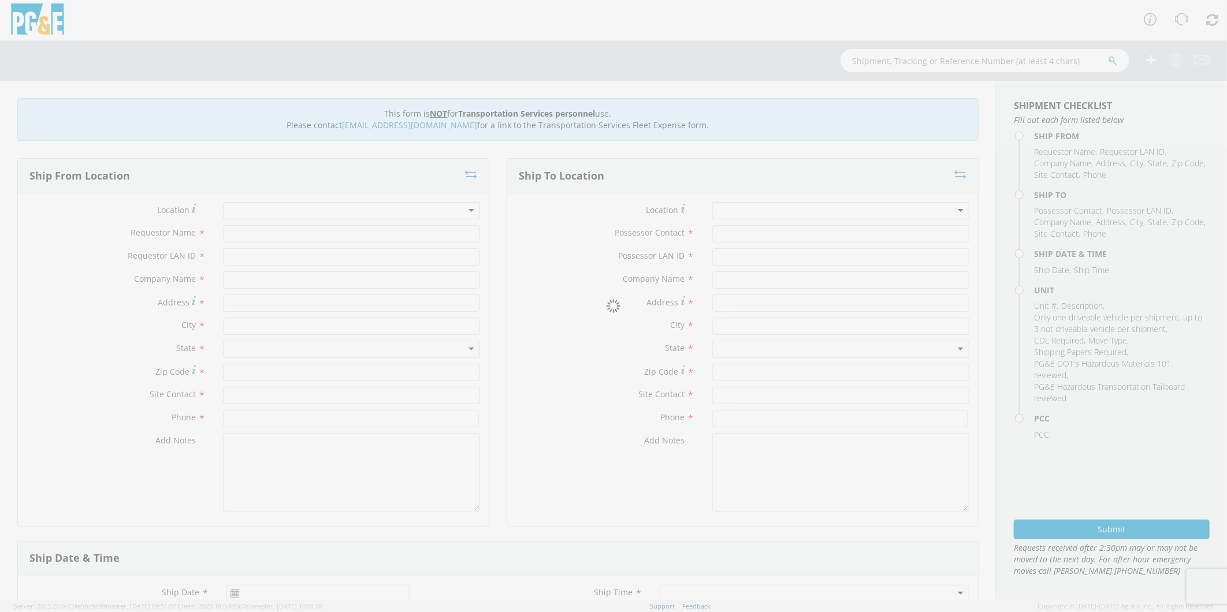
type input "PG&E"
type input "[GEOGRAPHIC_DATA]"
type input "95327"
type input "[PERSON_NAME]"
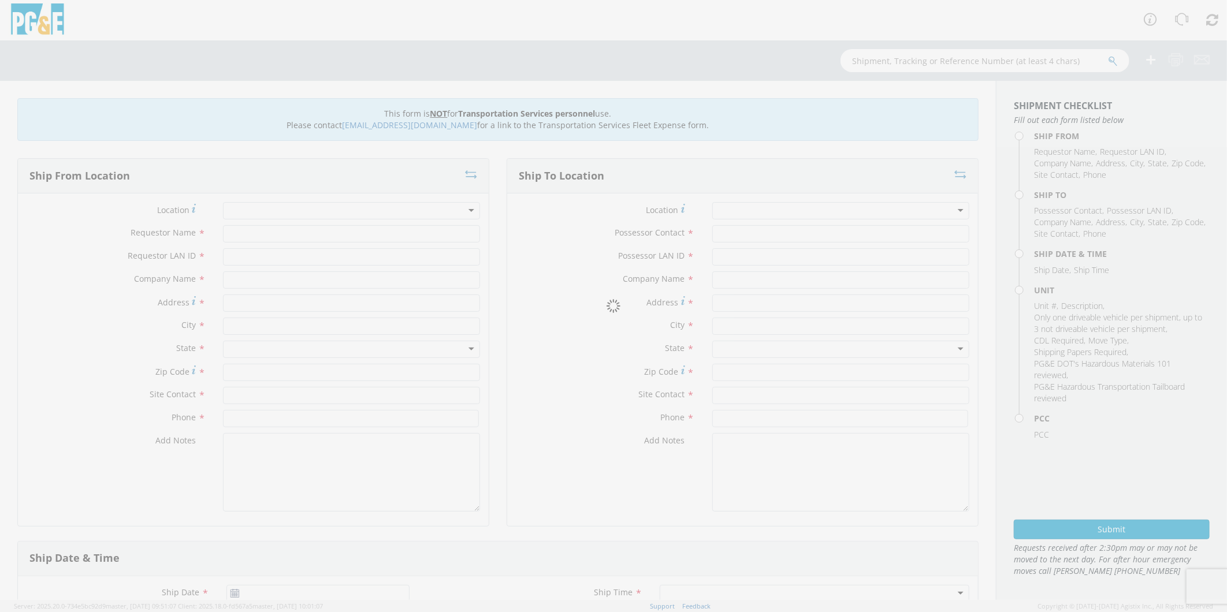
type input "[PHONE_NUMBER]"
type input "[DATE]"
type input "[PERSON_NAME] TRACK MACHINE"
type input "0"
select select "Other"
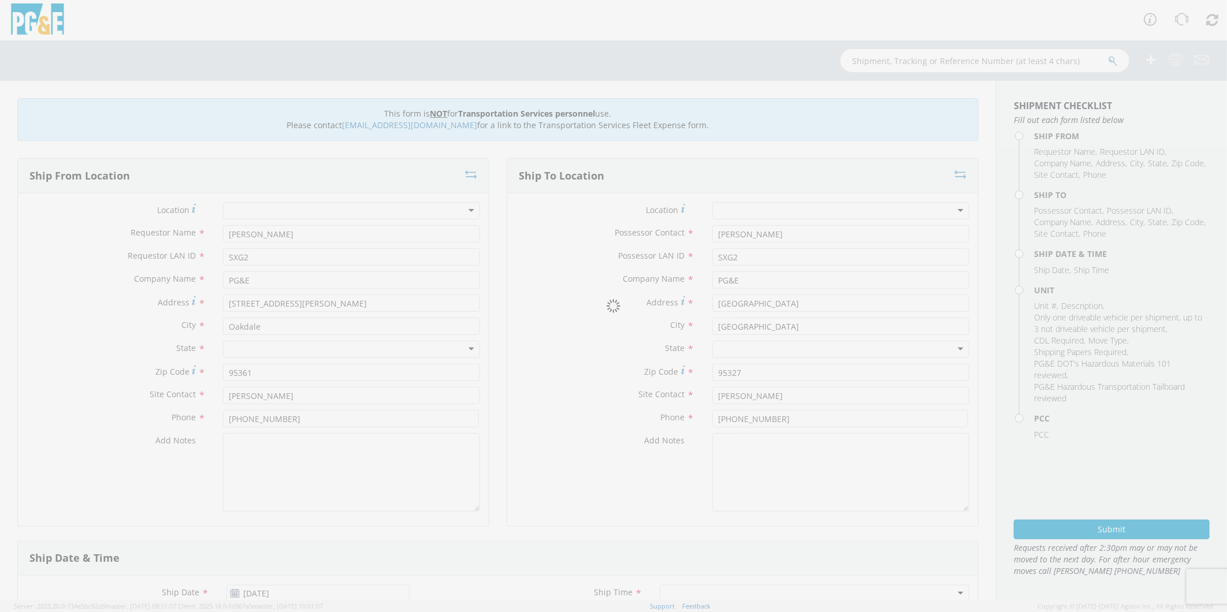
select select "12086"
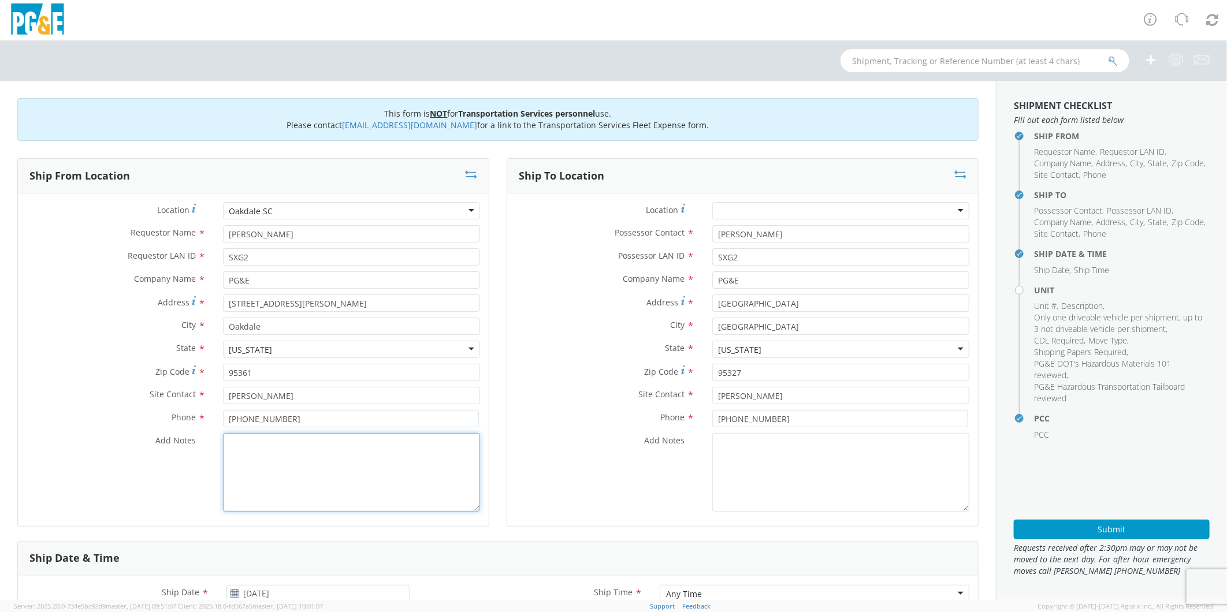
click at [343, 475] on textarea "Add Notes *" at bounding box center [351, 472] width 257 height 79
paste textarea "PLEASE USE [PERSON_NAME] TO MAKE MOVE; PM 35629619"
type textarea "PLEASE USE [PERSON_NAME] TO MAKE MOVE; PM 35629611"
drag, startPoint x: 827, startPoint y: 304, endPoint x: 585, endPoint y: 302, distance: 242.6
click at [585, 302] on div "Address * [STREET_ADDRESS]" at bounding box center [742, 303] width 471 height 17
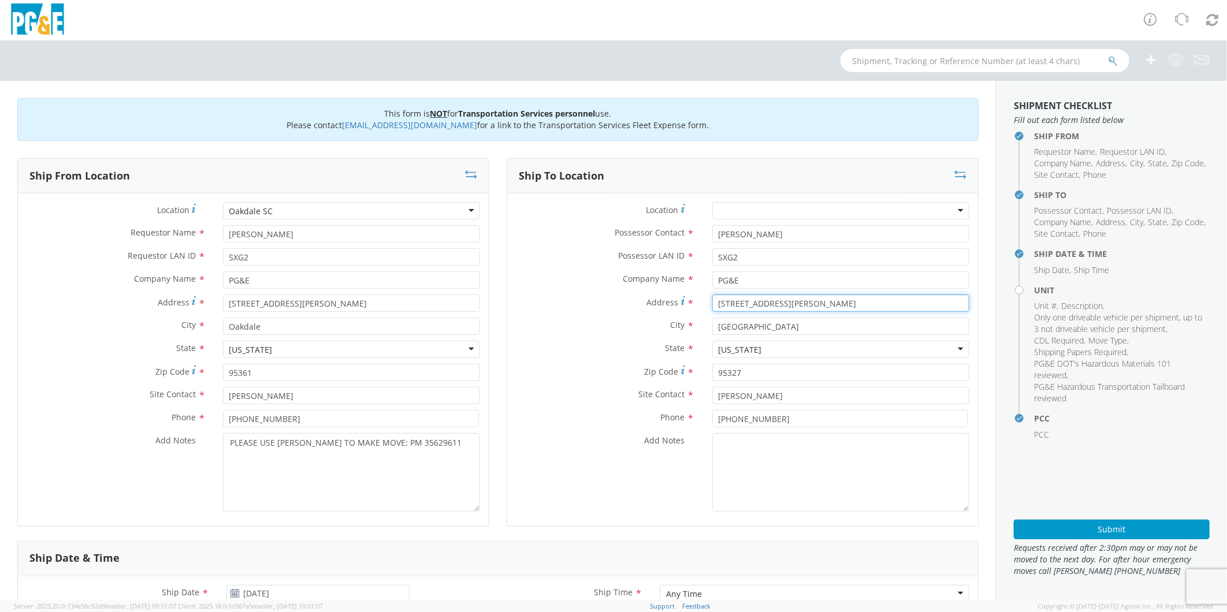
type input "[STREET_ADDRESS][PERSON_NAME]"
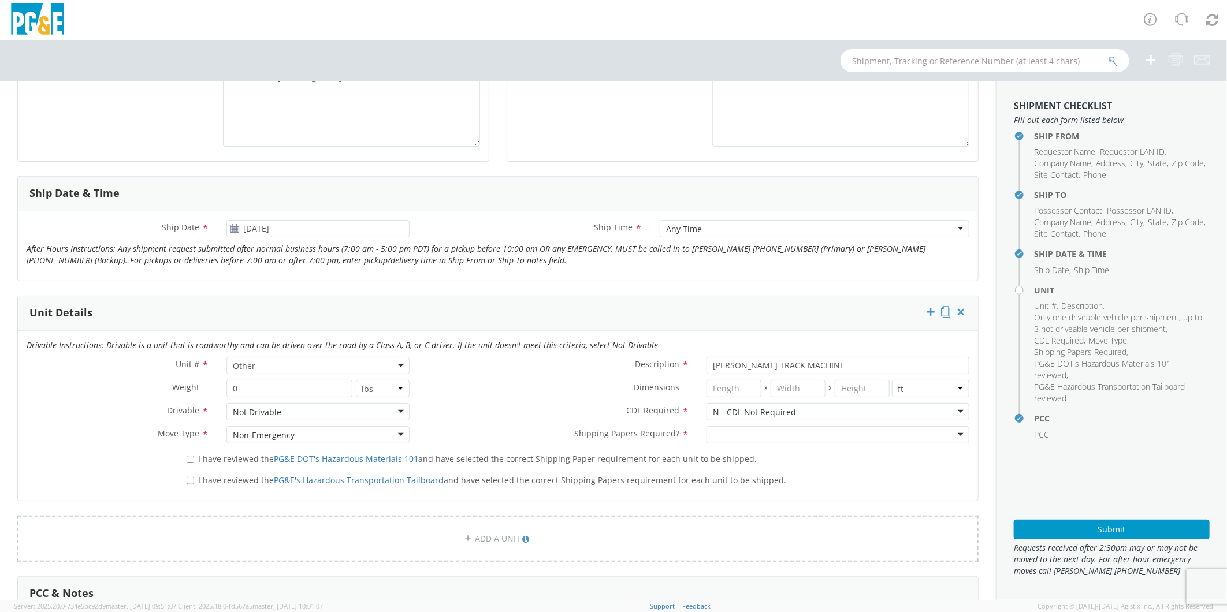
scroll to position [385, 0]
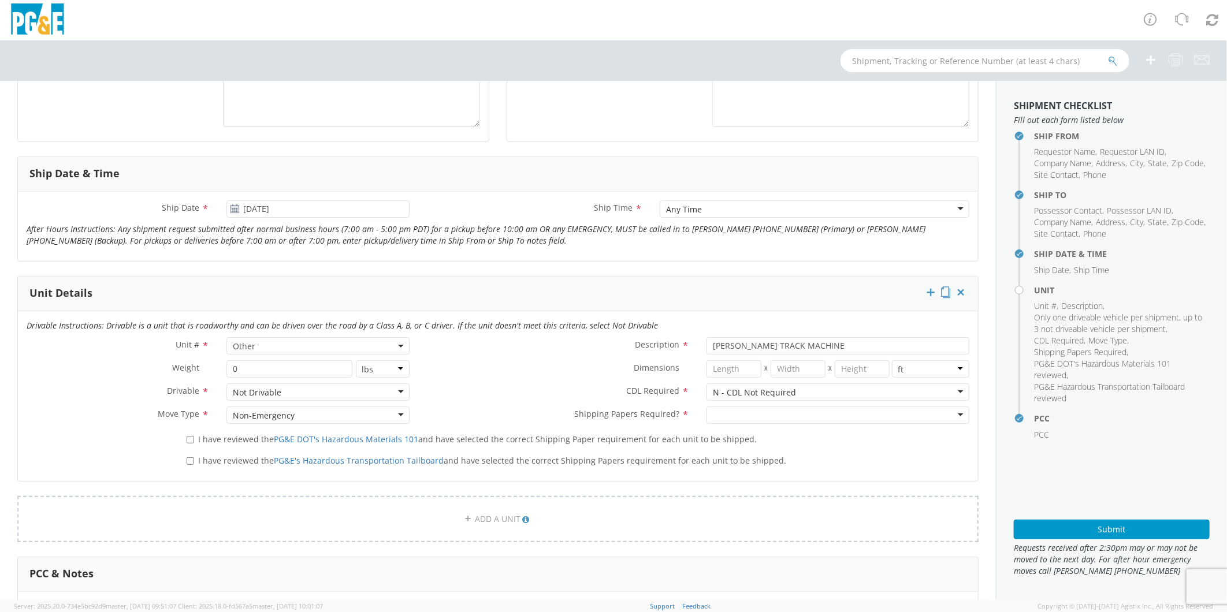
click at [740, 416] on div at bounding box center [837, 415] width 263 height 17
drag, startPoint x: 728, startPoint y: 437, endPoint x: 719, endPoint y: 440, distance: 10.1
click at [188, 438] on input "I have reviewed the PG&E DOT's Hazardous Materials 101 and have selected the co…" at bounding box center [191, 440] width 8 height 8
checkbox input "true"
click at [188, 460] on input "I have reviewed the PG&E's Hazardous Transportation Tailboard and have selected…" at bounding box center [191, 461] width 8 height 8
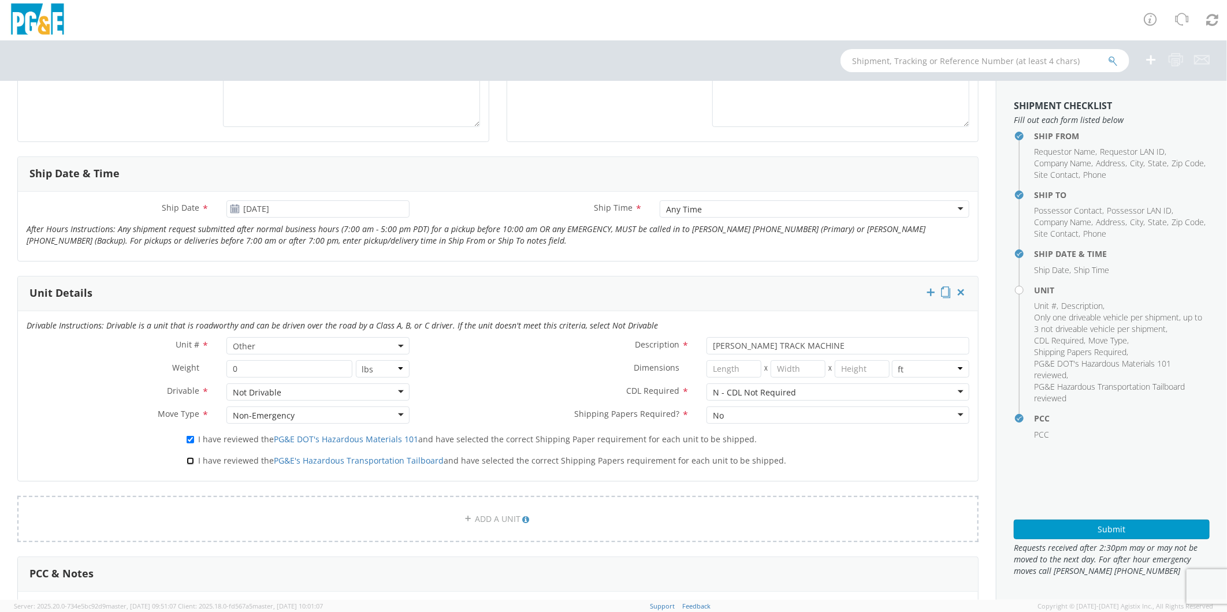
checkbox input "true"
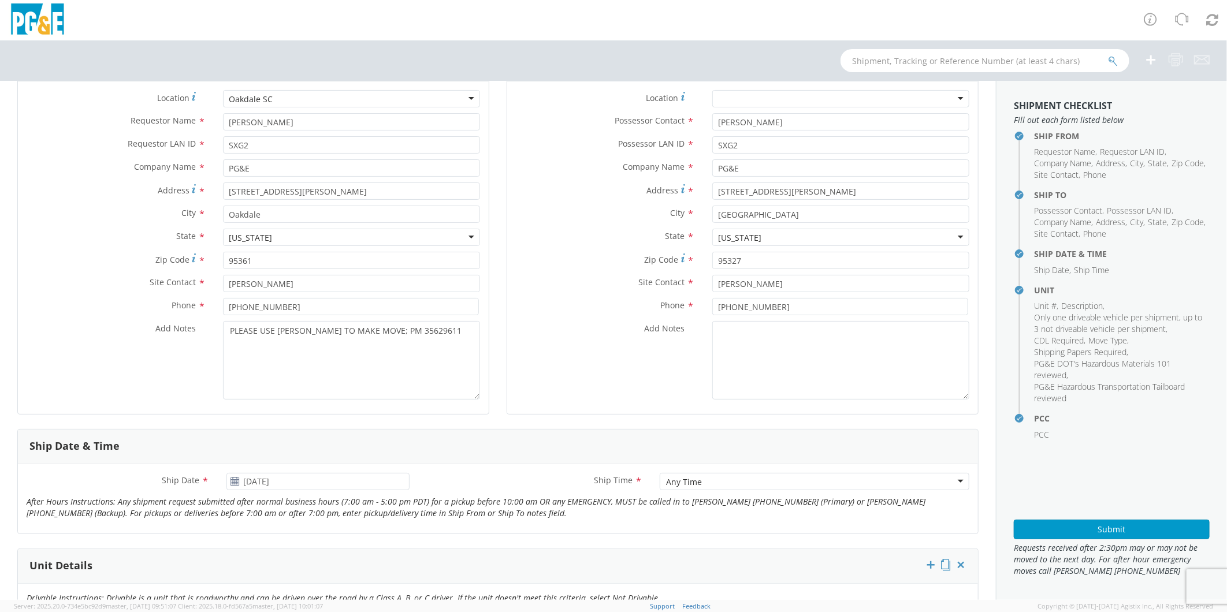
scroll to position [0, 0]
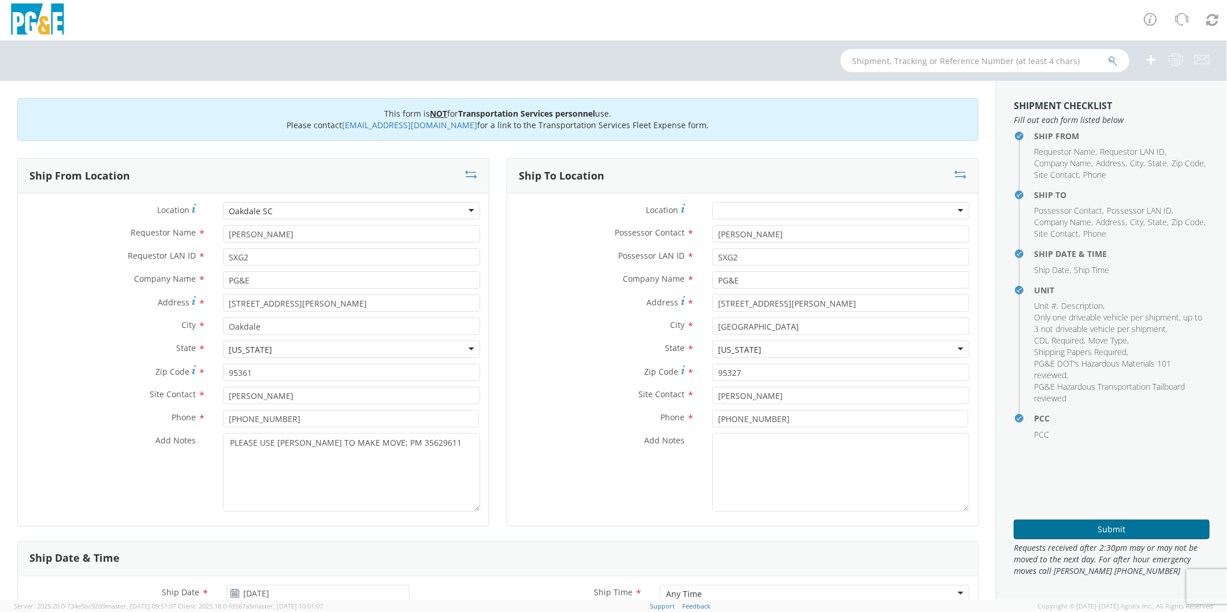
click at [1112, 527] on button "Submit" at bounding box center [1112, 530] width 196 height 20
